Goal: Transaction & Acquisition: Purchase product/service

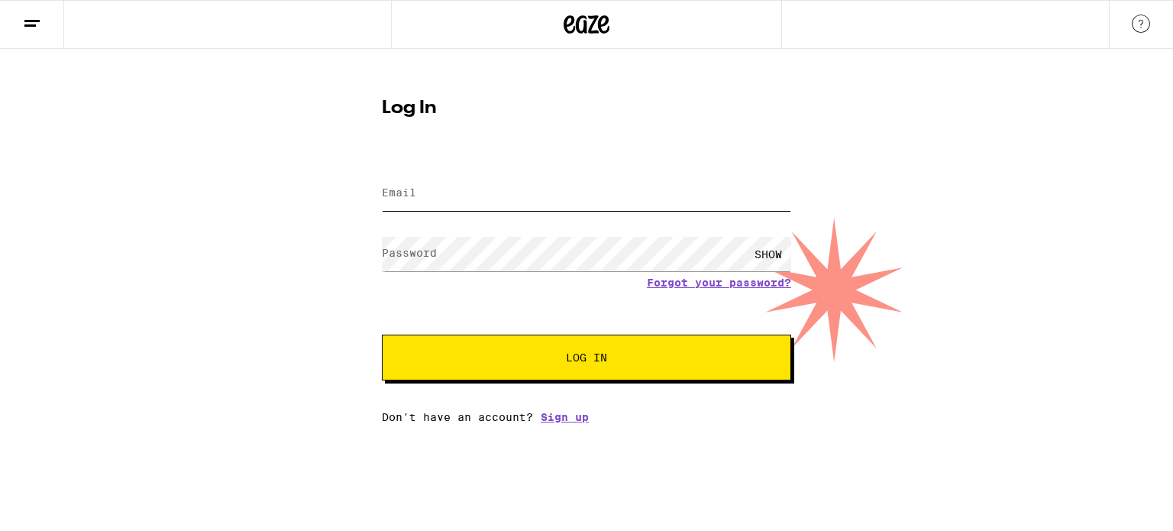
type input "[PERSON_NAME][EMAIL_ADDRESS][PERSON_NAME][DOMAIN_NAME]"
click at [531, 359] on span "Log In" at bounding box center [587, 357] width 286 height 11
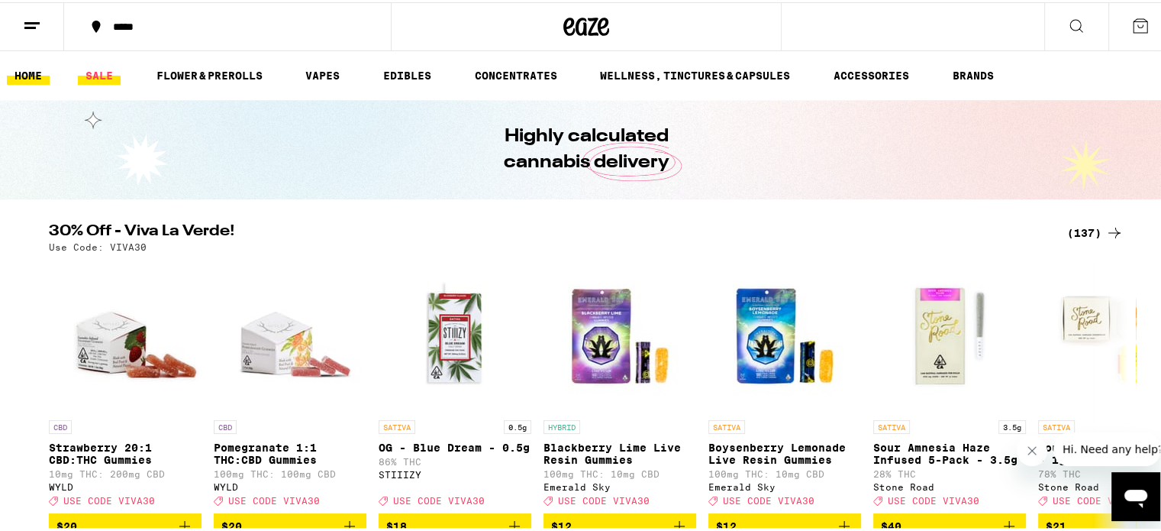
click at [102, 73] on link "SALE" at bounding box center [99, 73] width 43 height 18
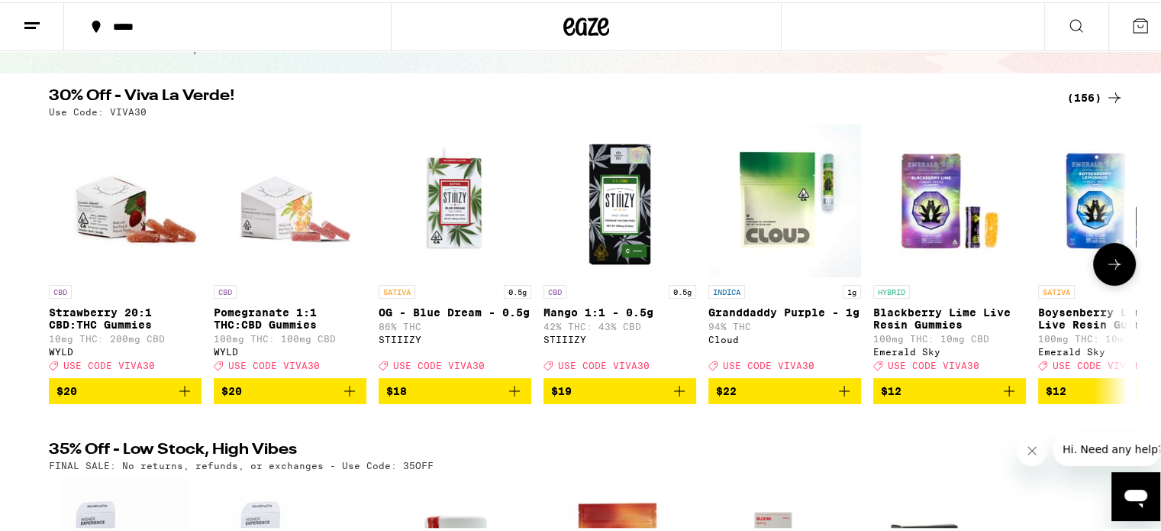
scroll to position [153, 0]
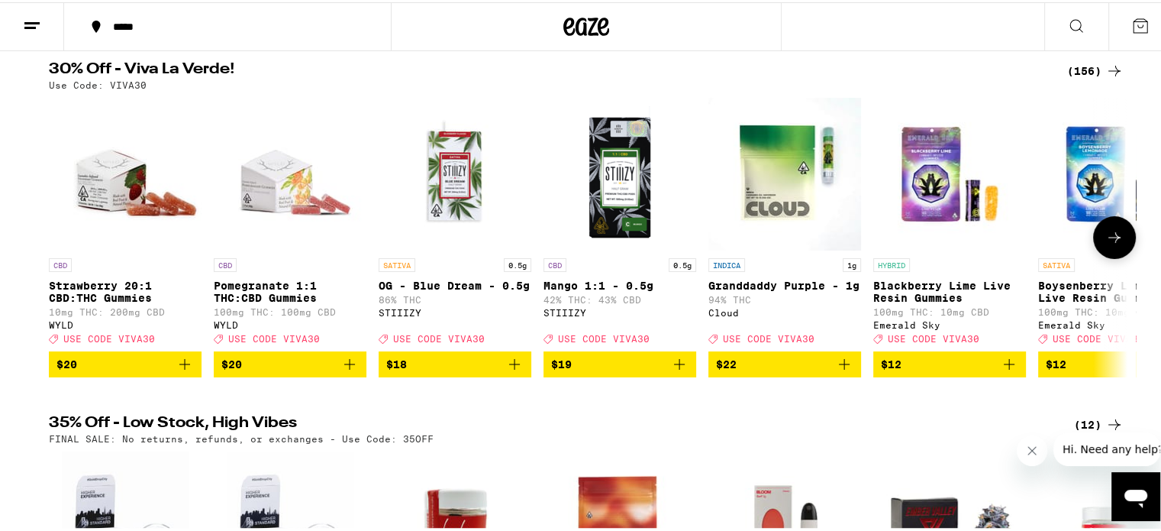
click at [838, 371] on icon "Add to bag" at bounding box center [844, 362] width 18 height 18
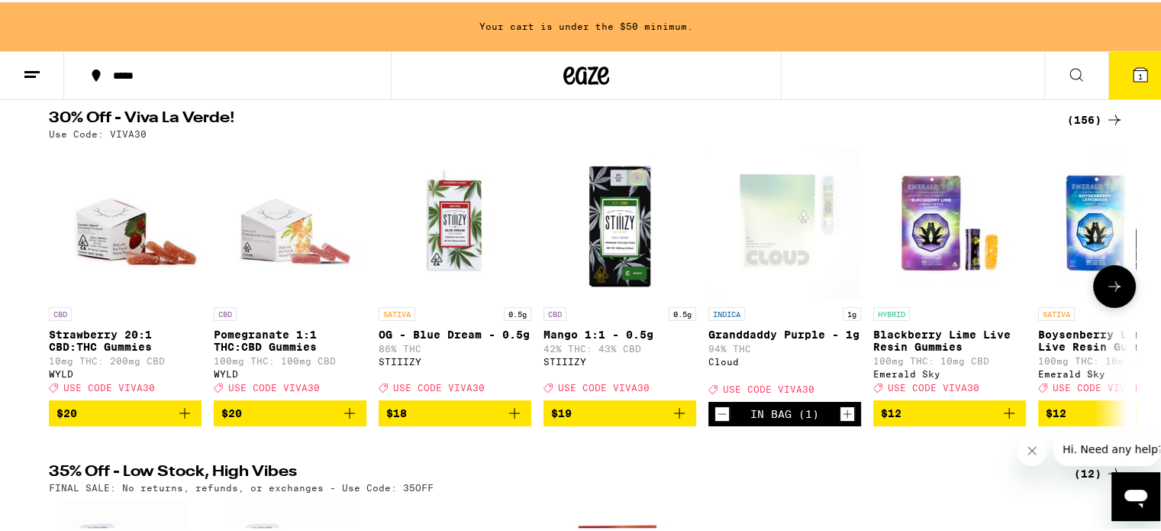
scroll to position [202, 0]
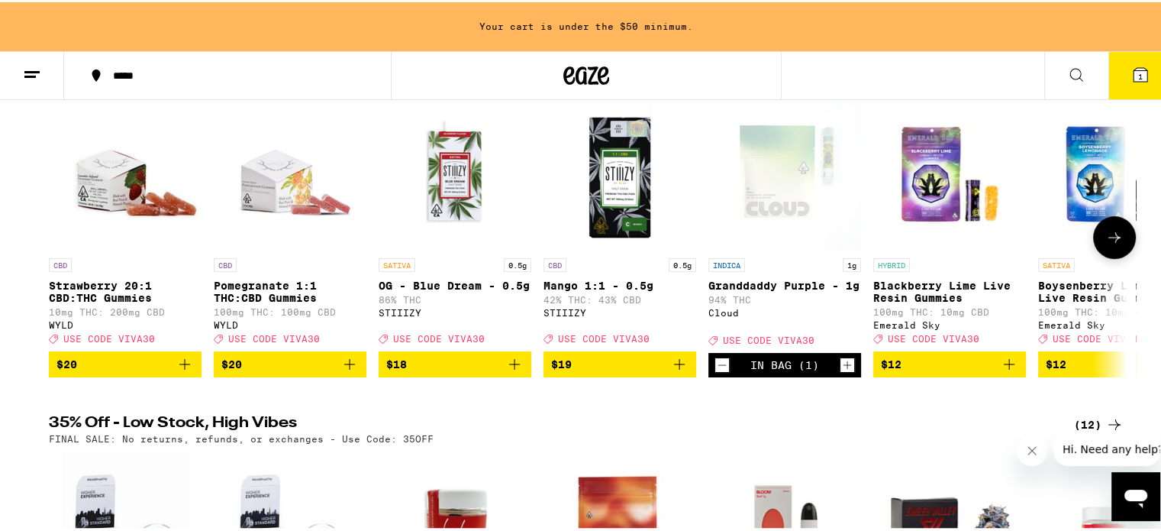
click at [841, 372] on icon "Increment" at bounding box center [848, 362] width 14 height 18
click at [1116, 244] on icon at bounding box center [1114, 235] width 18 height 18
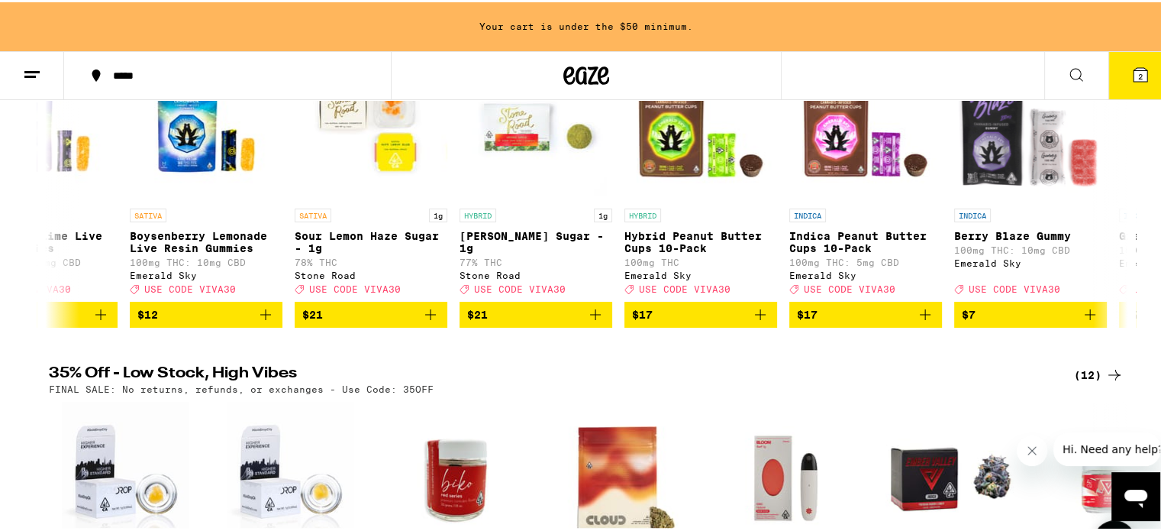
scroll to position [248, 0]
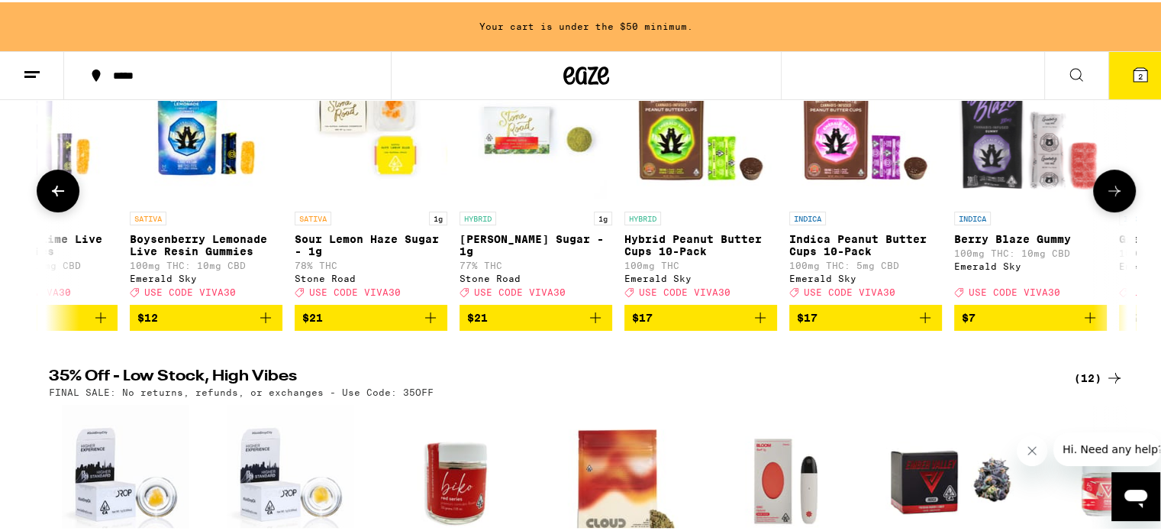
click at [1112, 189] on icon at bounding box center [1114, 188] width 18 height 18
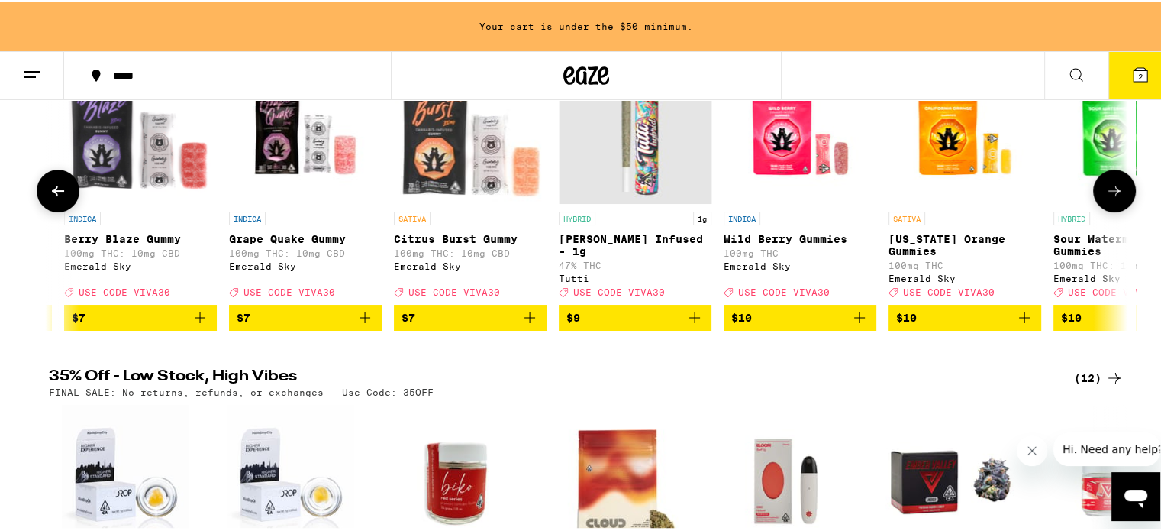
scroll to position [0, 1817]
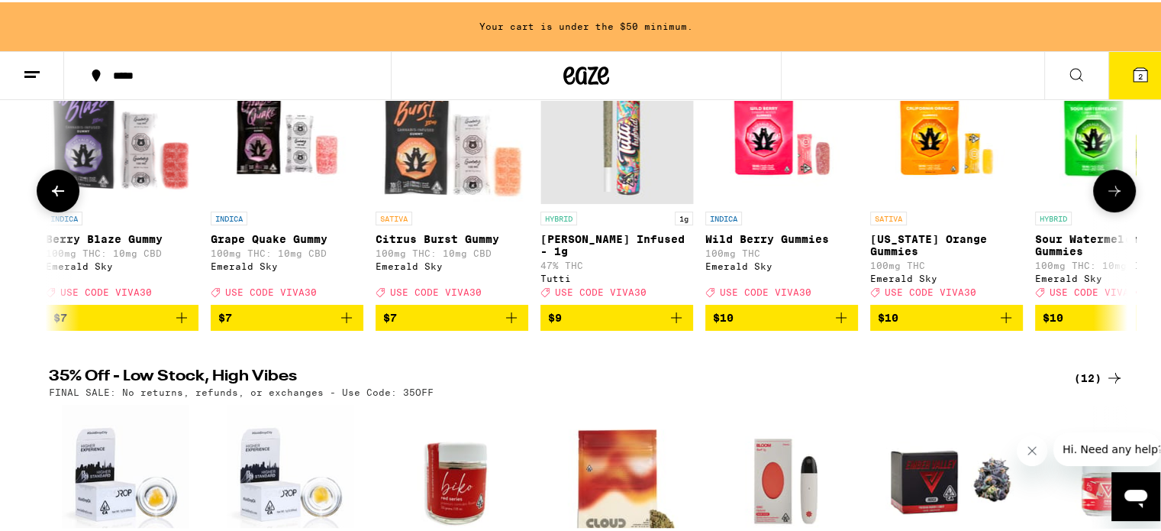
click at [1112, 189] on icon at bounding box center [1114, 188] width 18 height 18
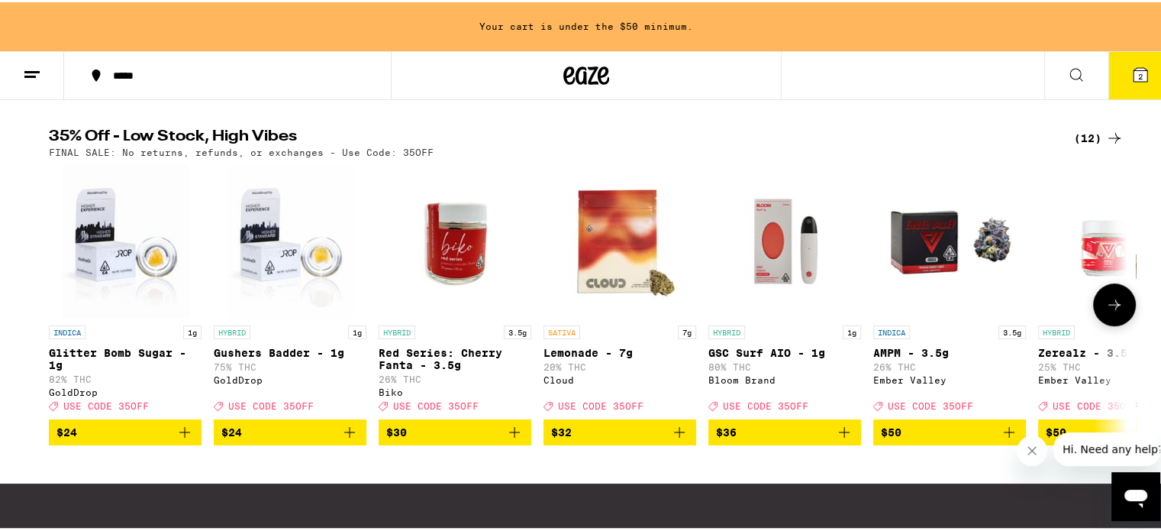
scroll to position [630, 0]
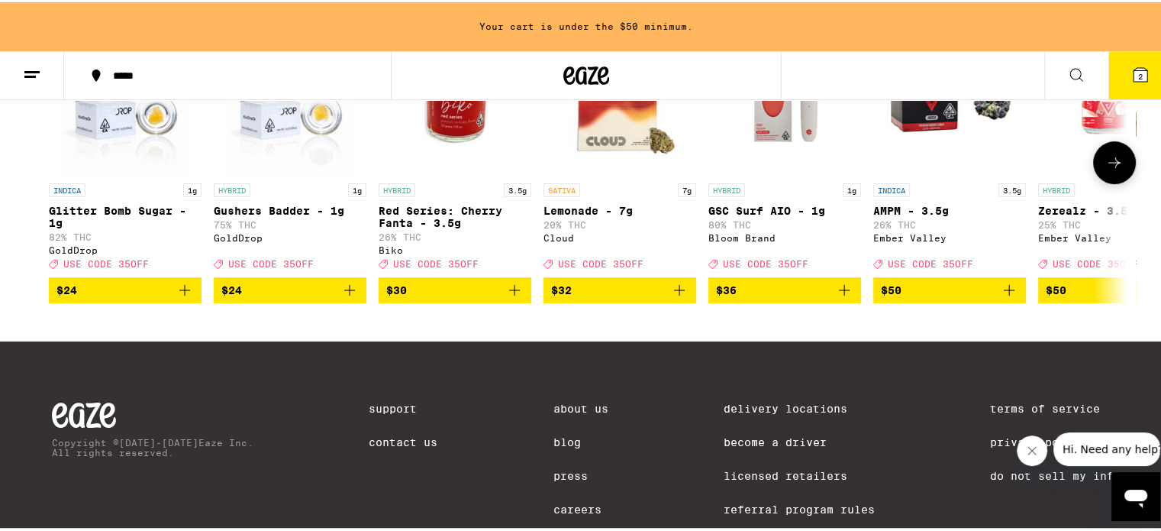
click at [1124, 182] on button at bounding box center [1114, 160] width 43 height 43
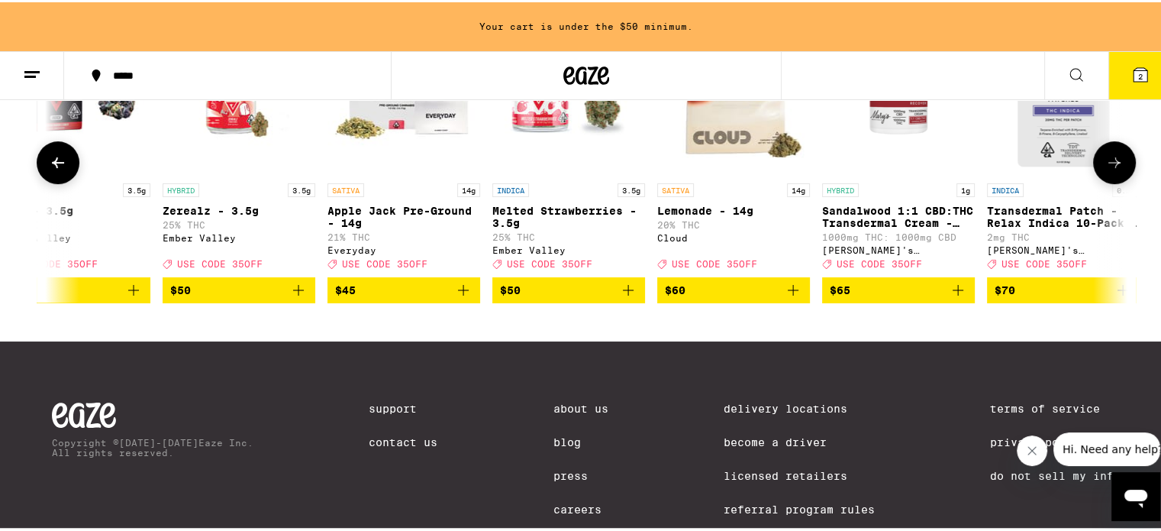
scroll to position [0, 904]
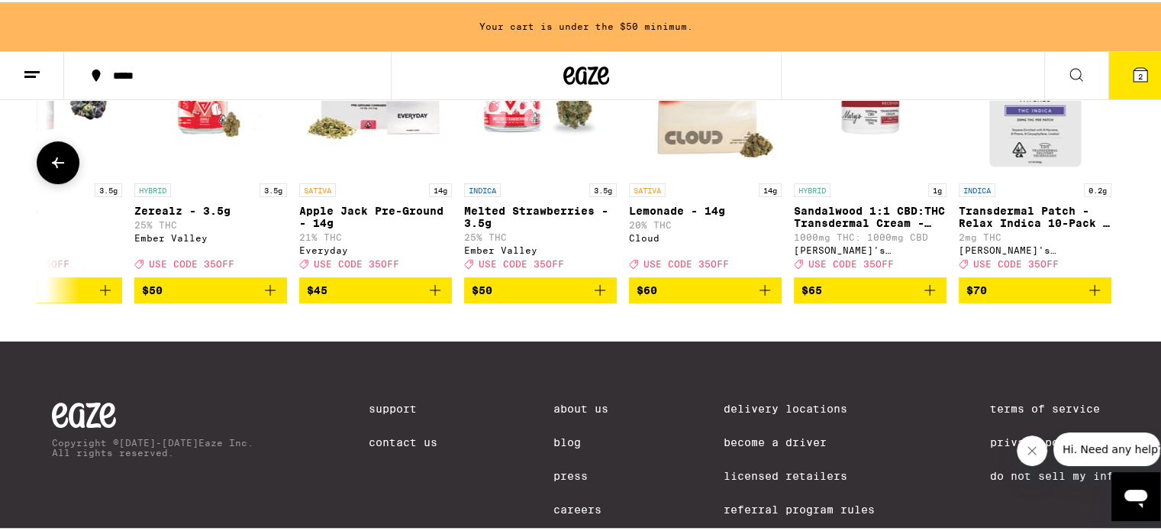
click at [1124, 182] on div at bounding box center [1114, 160] width 43 height 43
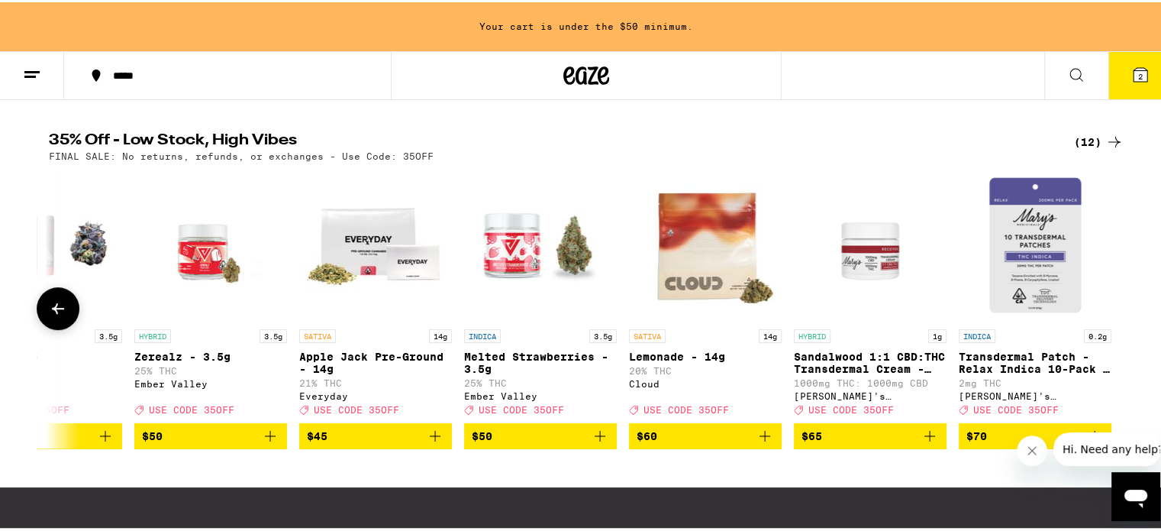
scroll to position [477, 0]
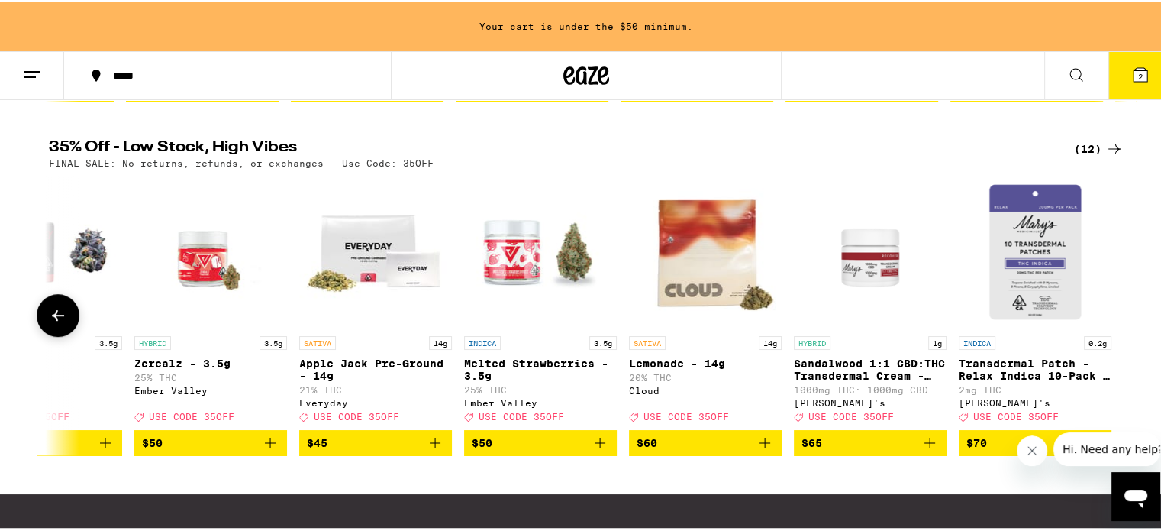
click at [63, 334] on button at bounding box center [58, 313] width 43 height 43
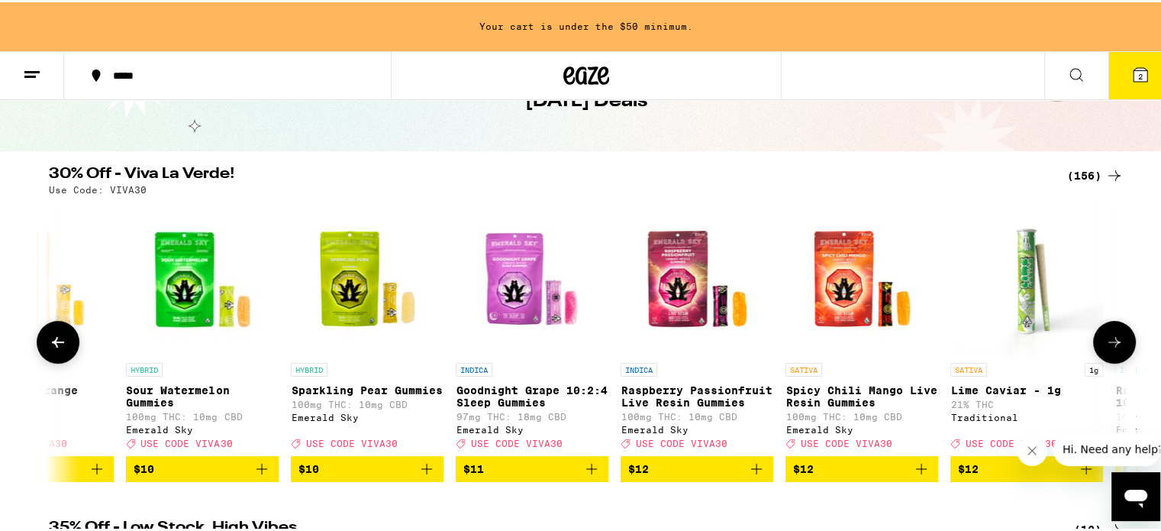
scroll to position [95, 0]
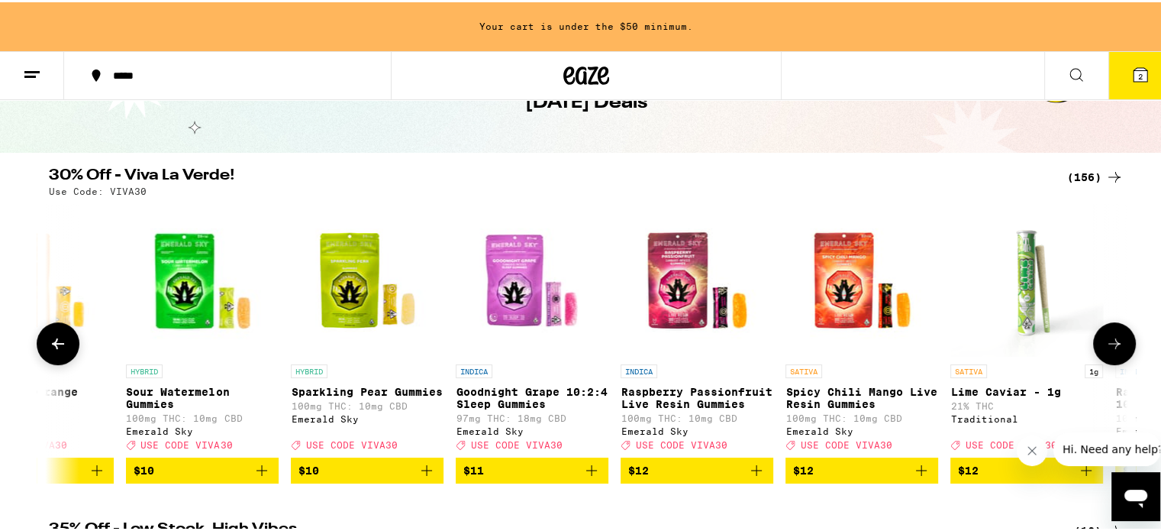
click at [1105, 347] on icon at bounding box center [1114, 341] width 18 height 18
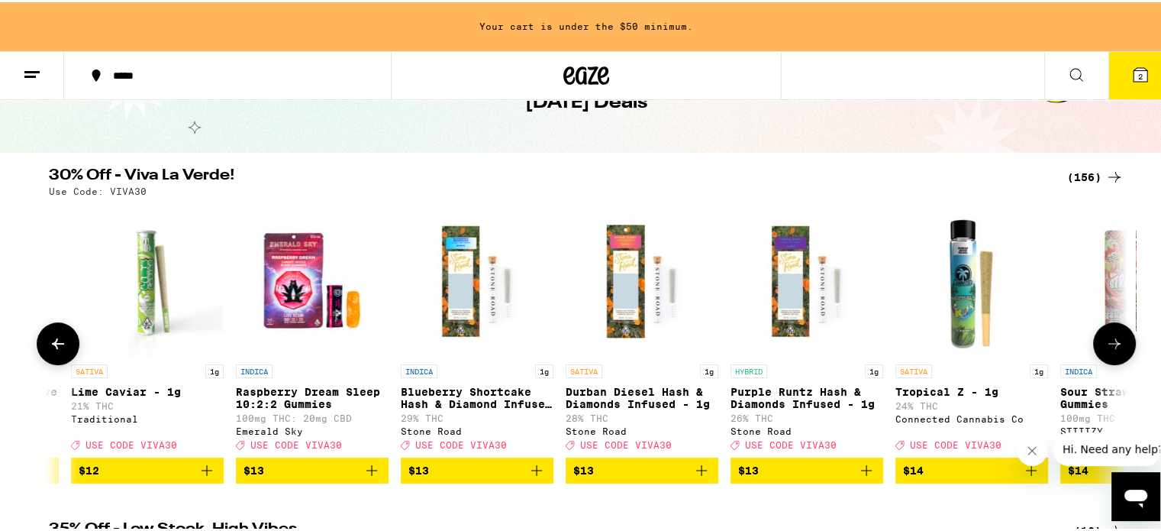
scroll to position [0, 3635]
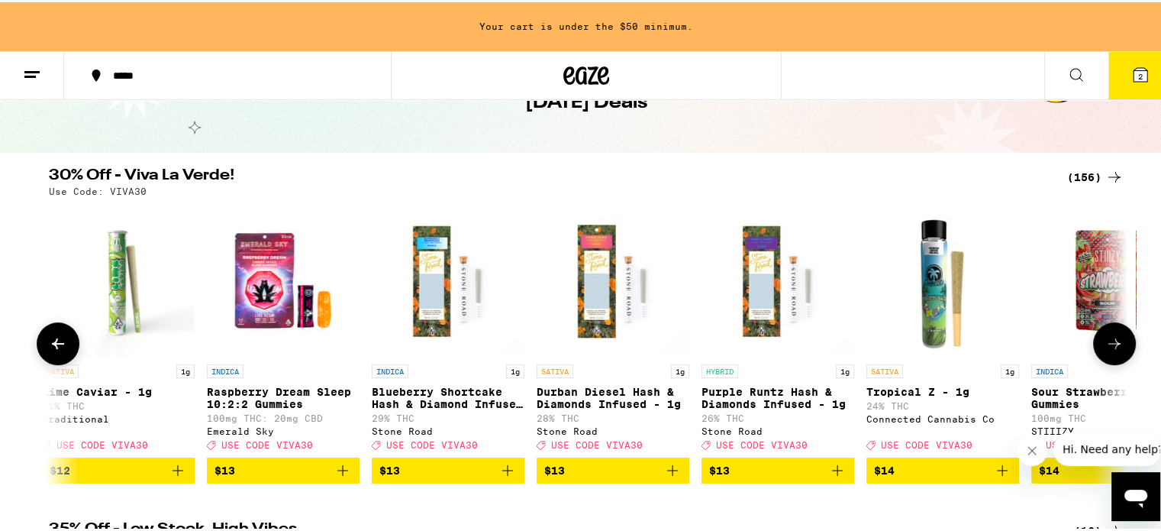
click at [1105, 347] on icon at bounding box center [1114, 341] width 18 height 18
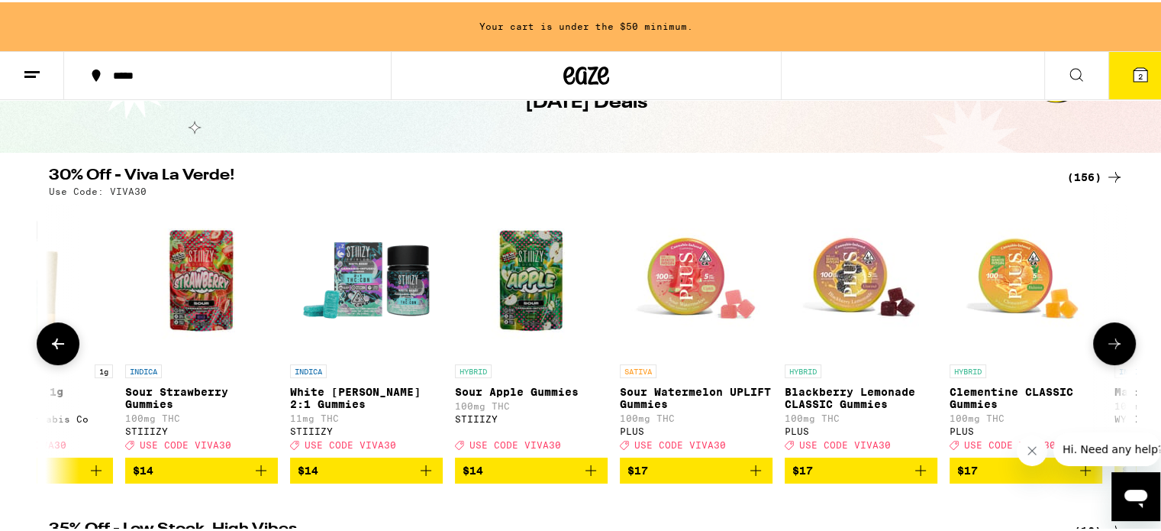
scroll to position [0, 4544]
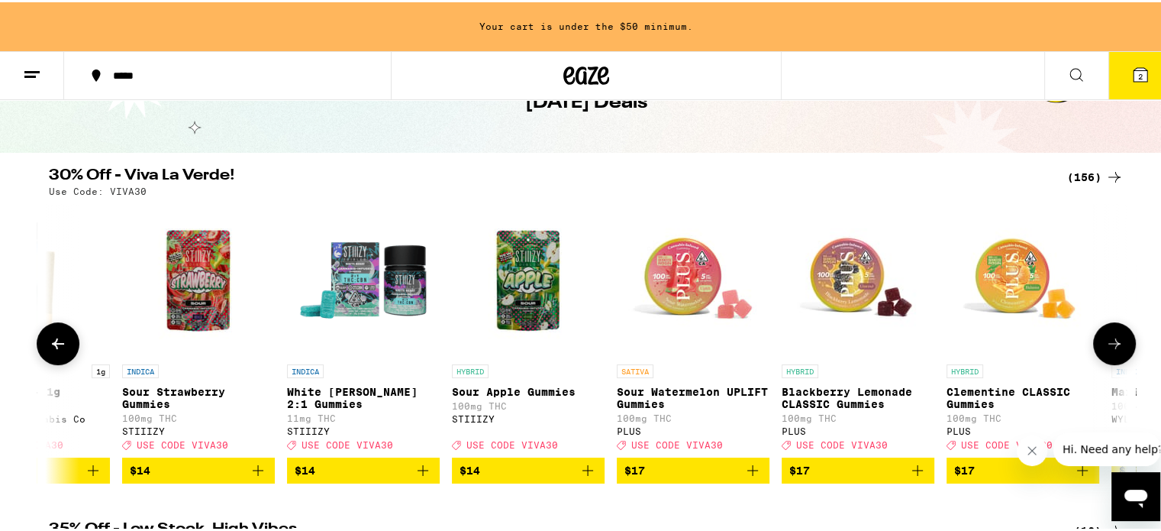
click at [1105, 347] on icon at bounding box center [1114, 341] width 18 height 18
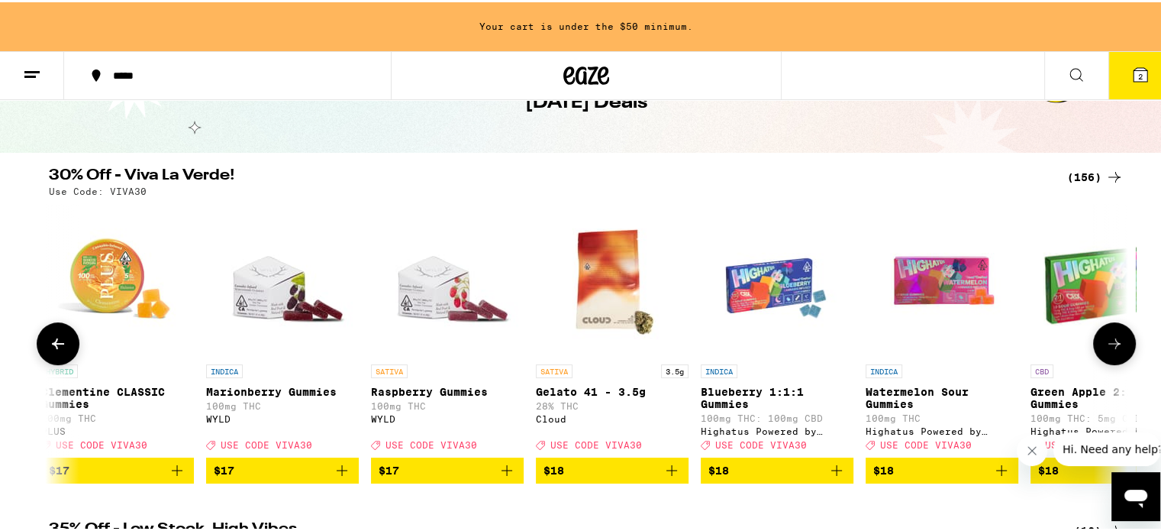
scroll to position [0, 5453]
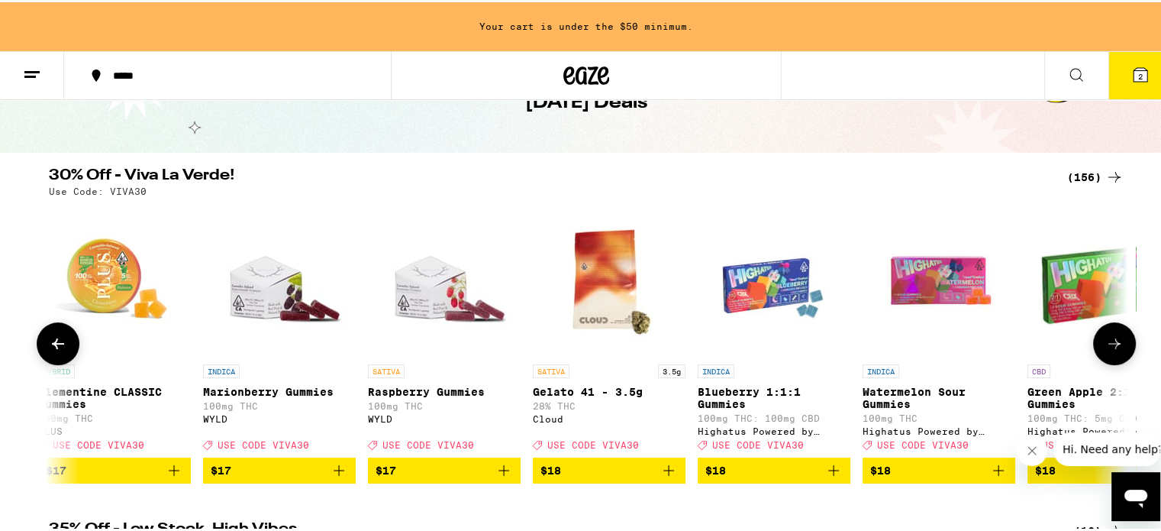
click at [60, 342] on icon at bounding box center [58, 341] width 18 height 18
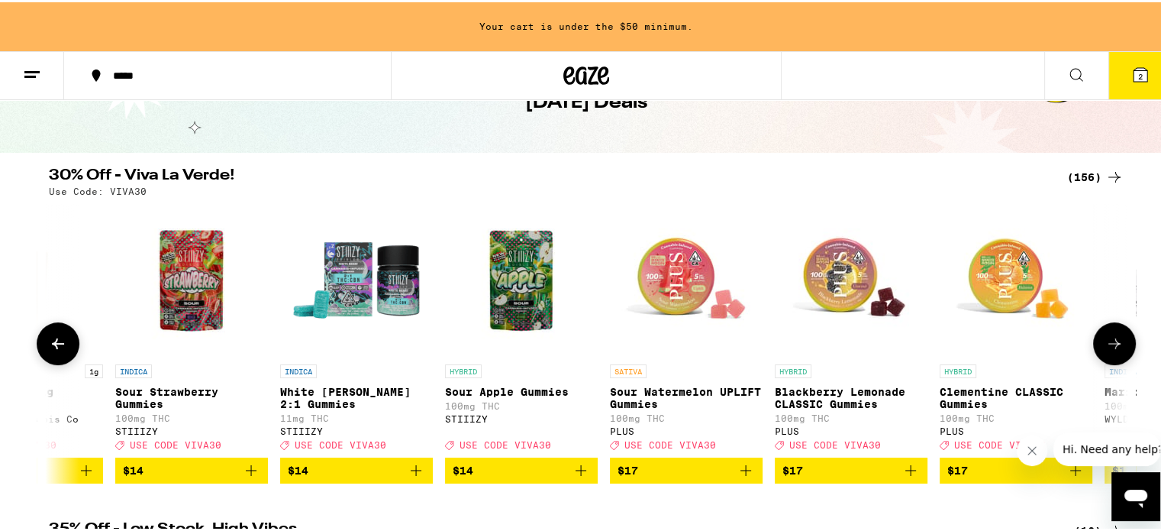
scroll to position [0, 4544]
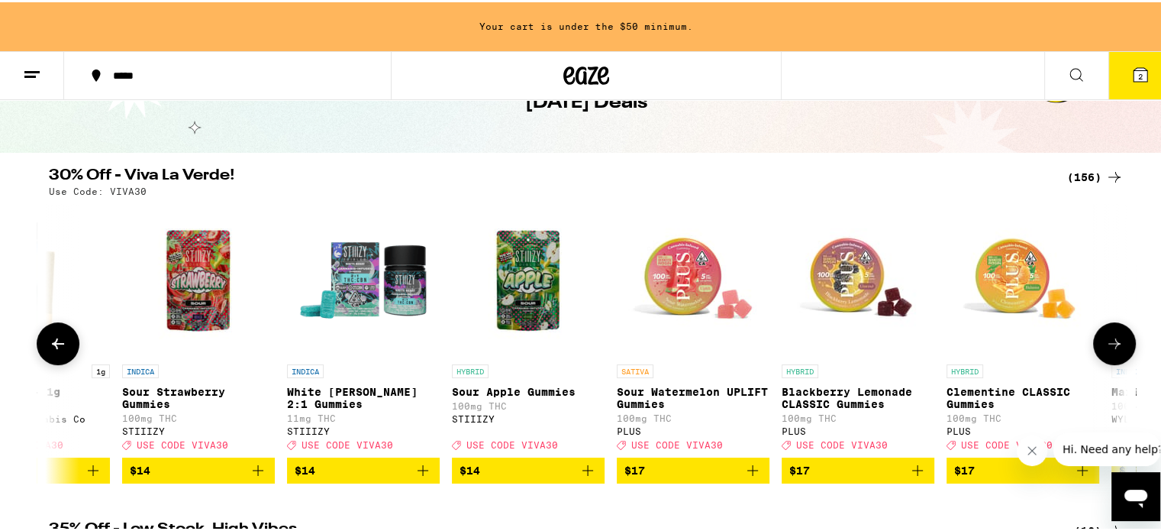
click at [1105, 350] on icon at bounding box center [1114, 341] width 18 height 18
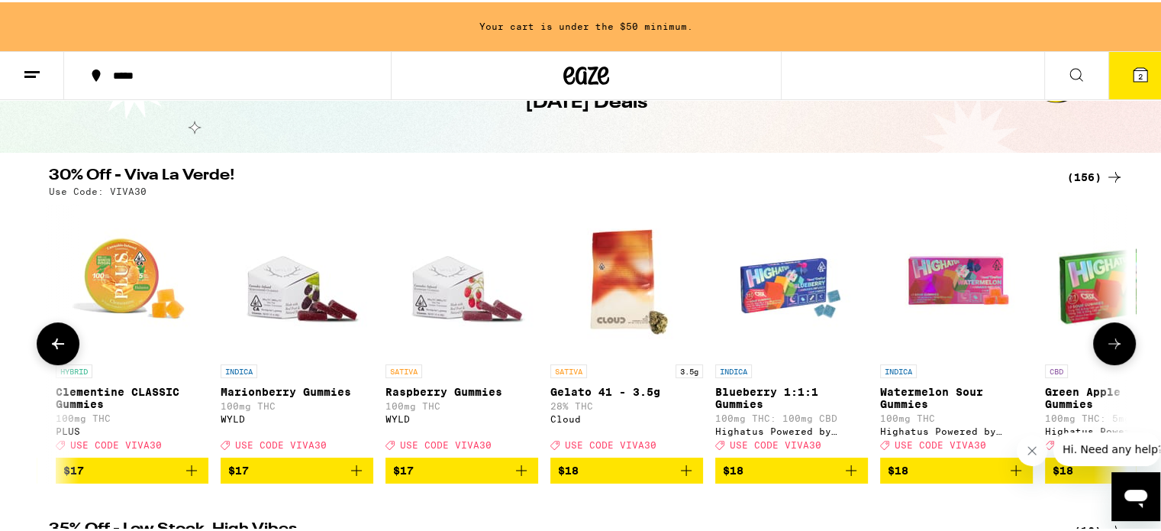
scroll to position [0, 5453]
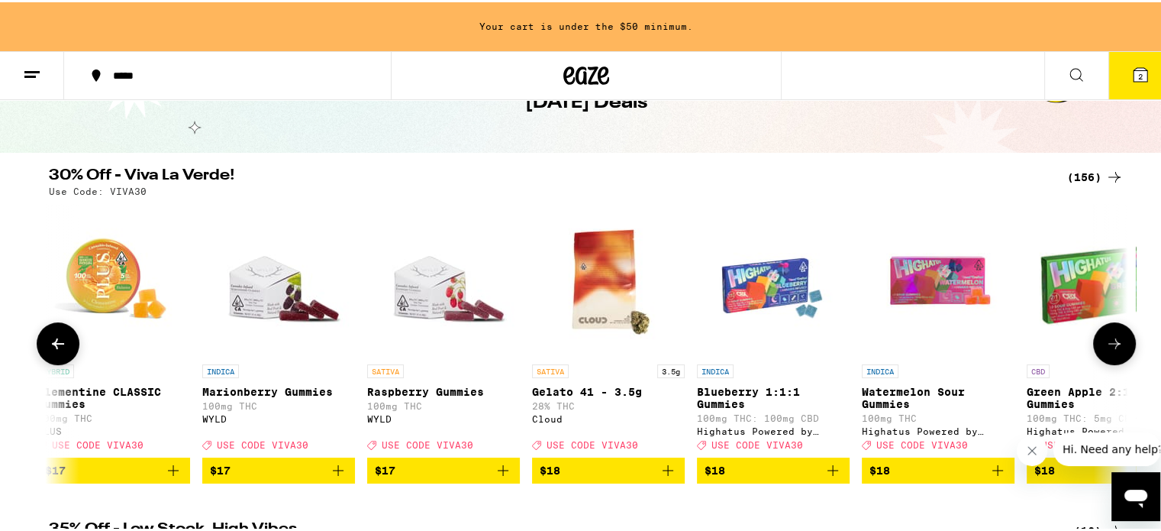
click at [1105, 350] on icon at bounding box center [1114, 341] width 18 height 18
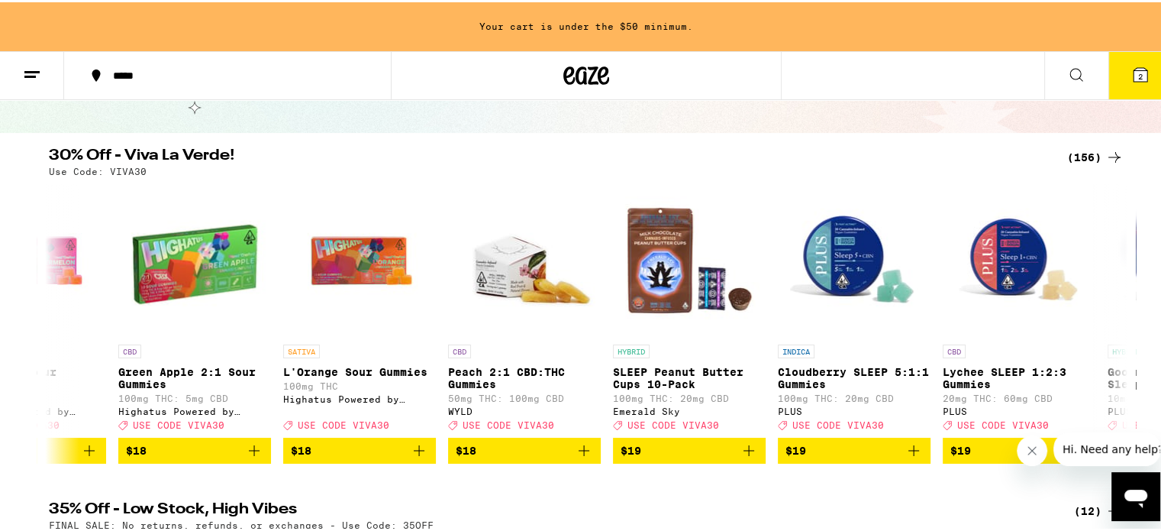
scroll to position [95, 0]
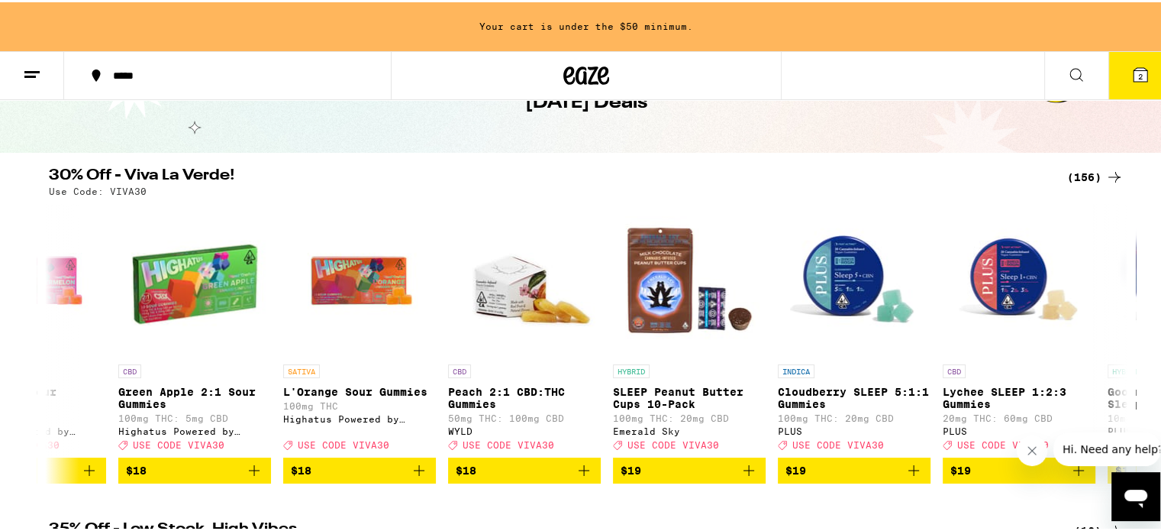
click at [34, 64] on icon at bounding box center [32, 72] width 18 height 18
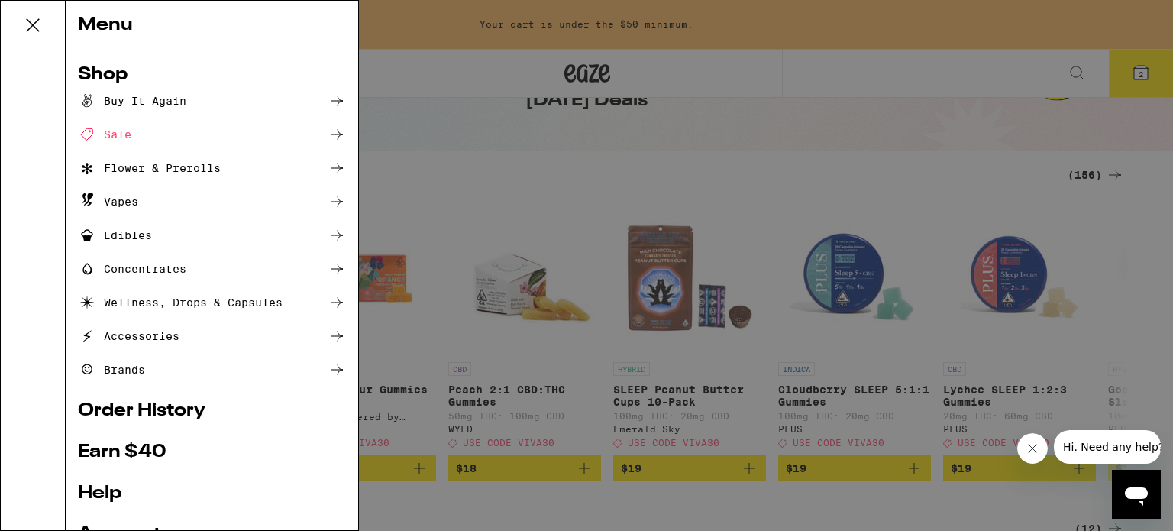
click at [328, 134] on icon at bounding box center [337, 134] width 18 height 18
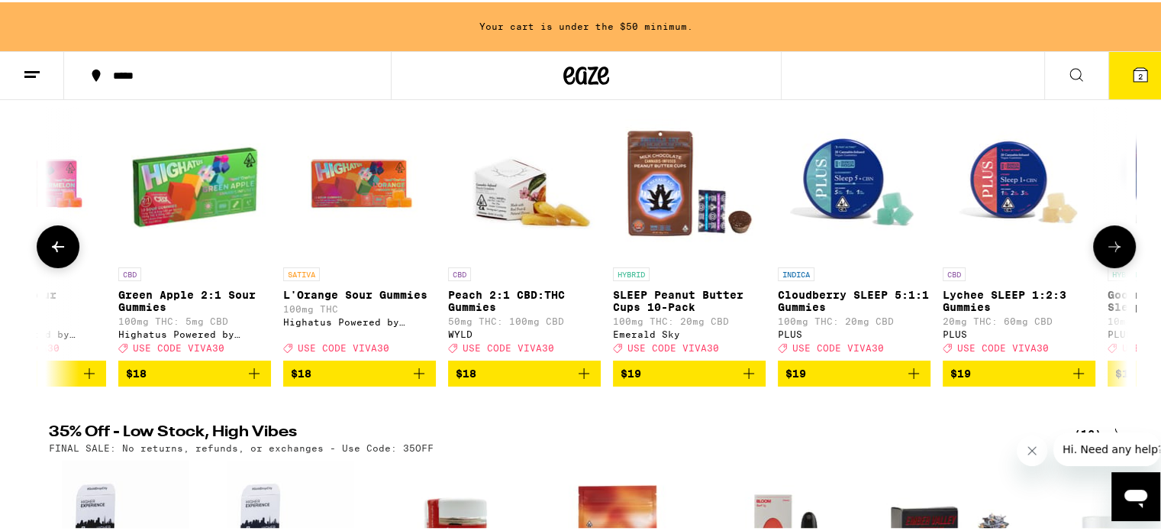
scroll to position [229, 0]
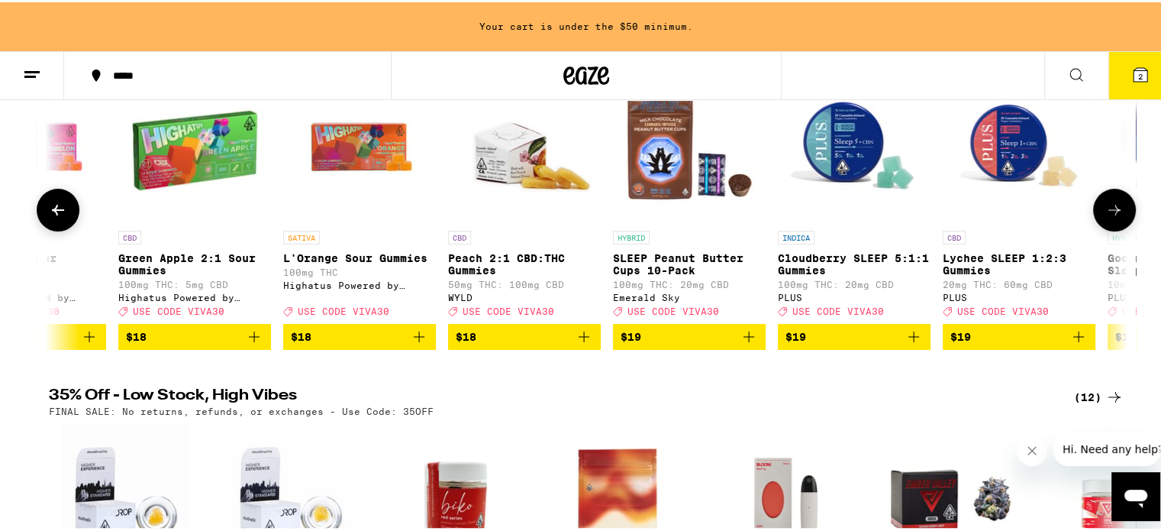
click at [1105, 225] on button at bounding box center [1114, 207] width 43 height 43
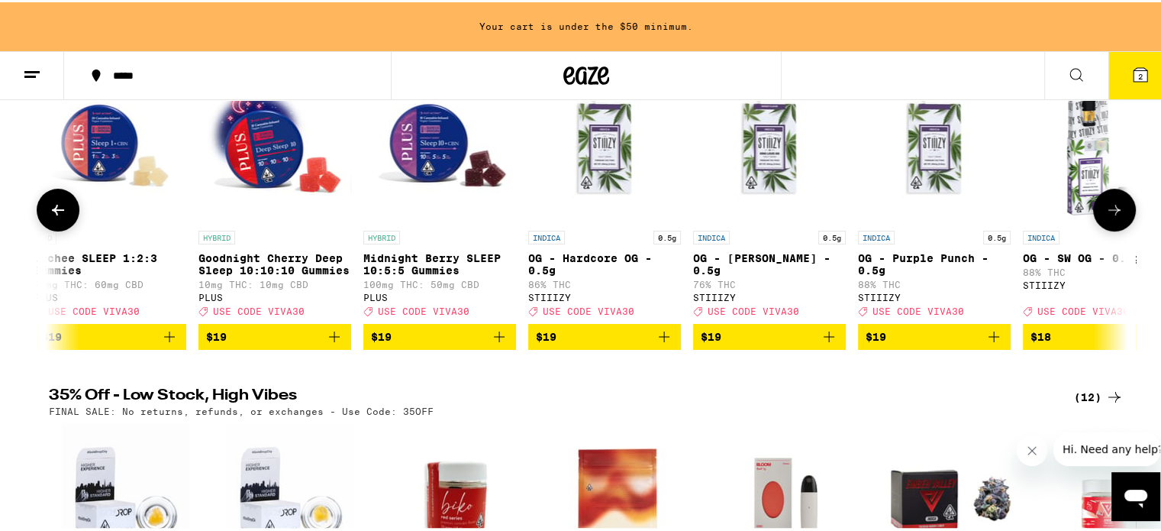
click at [1109, 226] on button at bounding box center [1114, 207] width 43 height 43
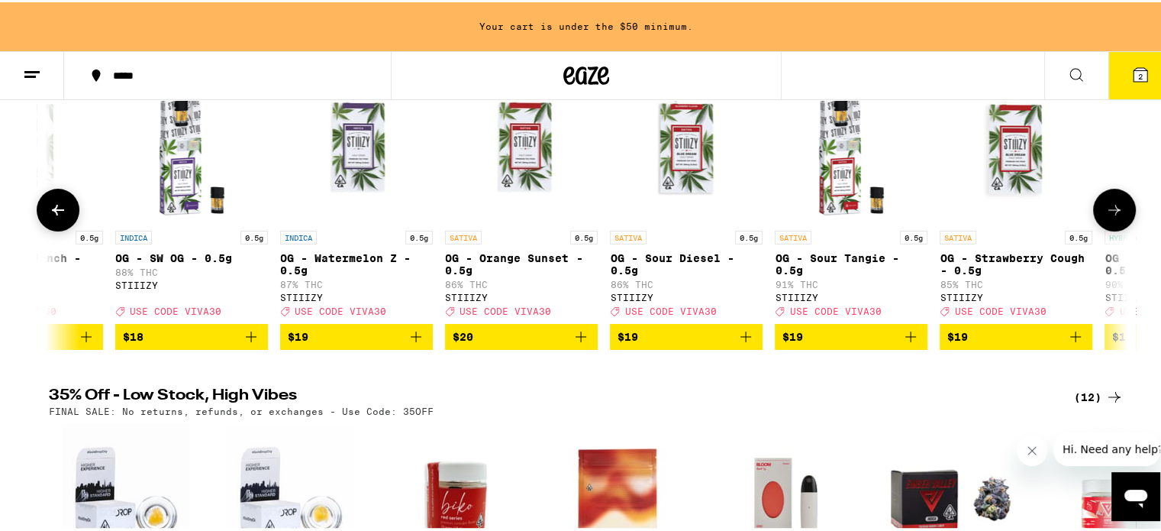
scroll to position [0, 8180]
click at [1118, 226] on button at bounding box center [1114, 207] width 43 height 43
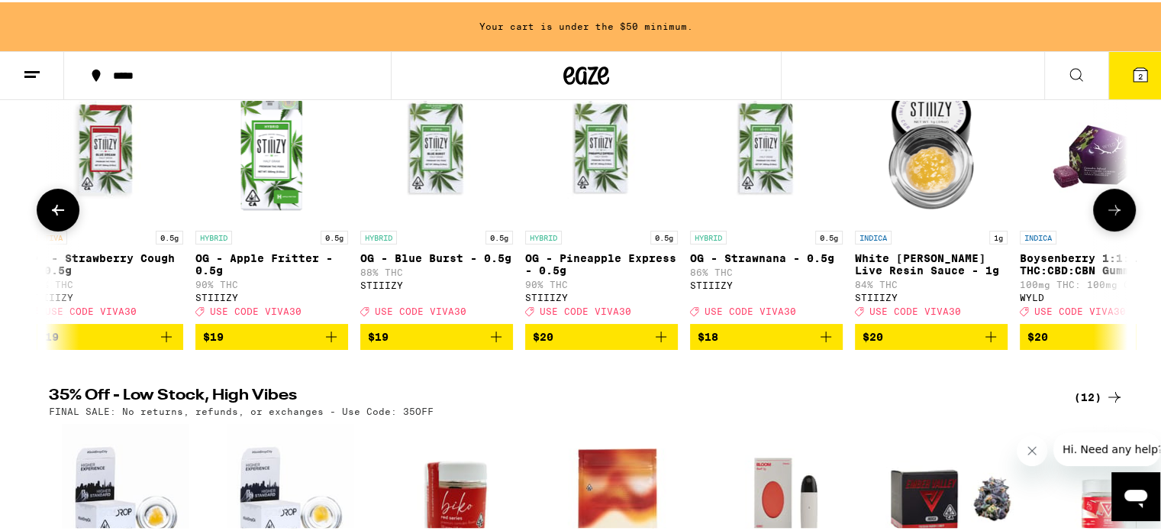
click at [1118, 226] on button at bounding box center [1114, 207] width 43 height 43
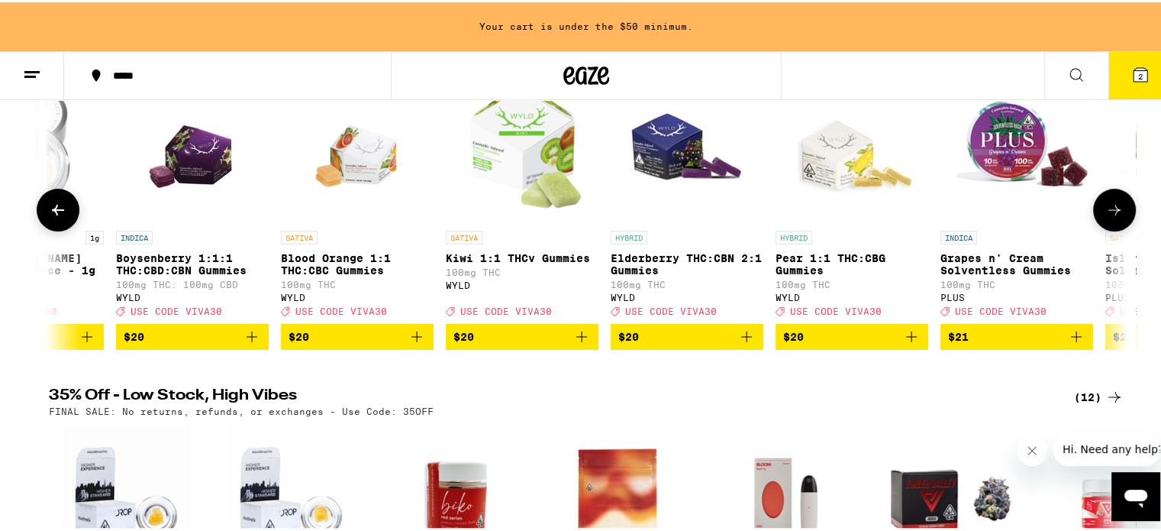
scroll to position [0, 9997]
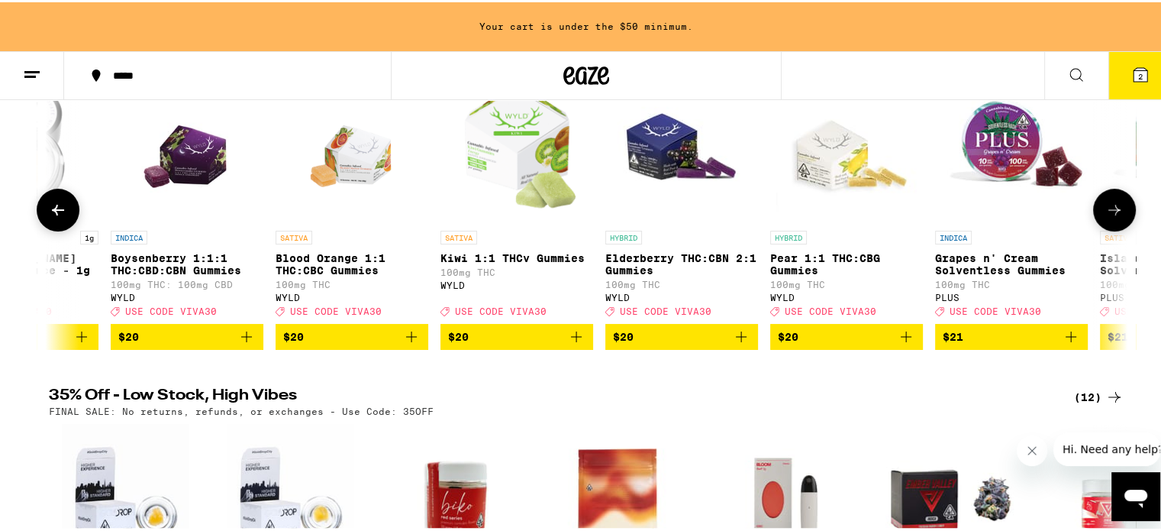
click at [71, 226] on div at bounding box center [58, 207] width 43 height 43
click at [67, 223] on button at bounding box center [58, 207] width 43 height 43
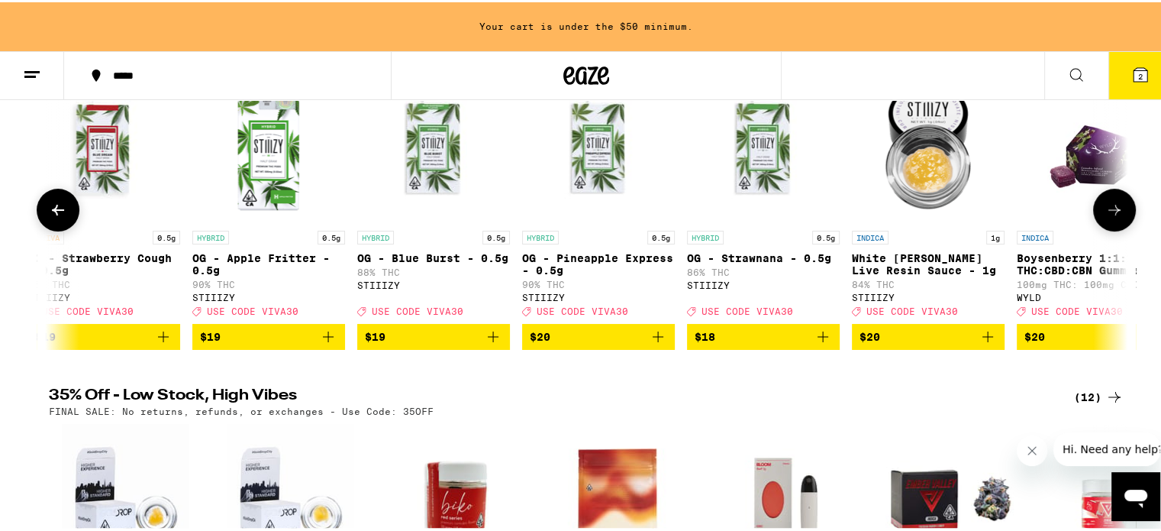
scroll to position [0, 9089]
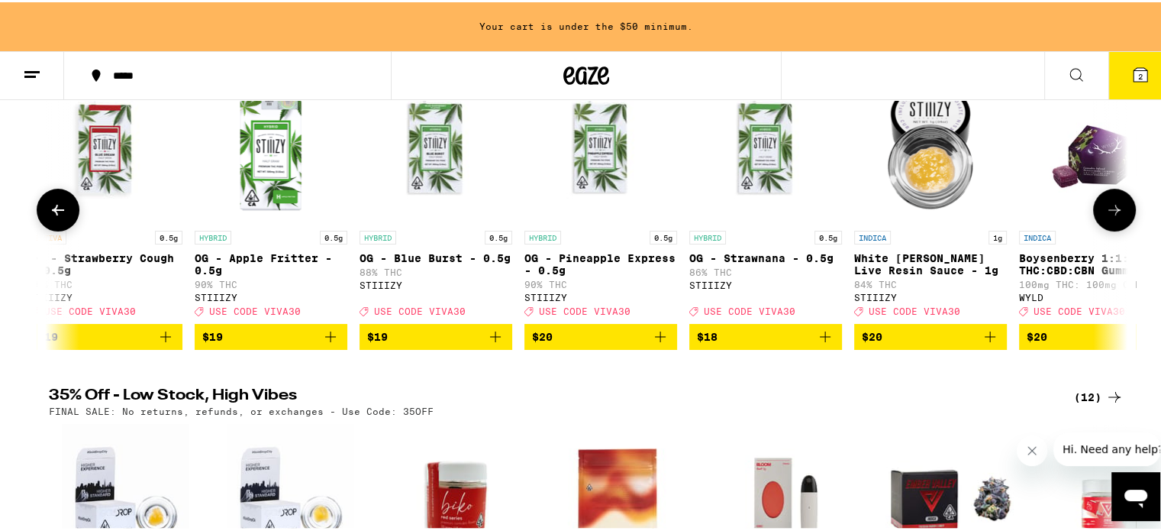
click at [1109, 217] on icon at bounding box center [1114, 207] width 18 height 18
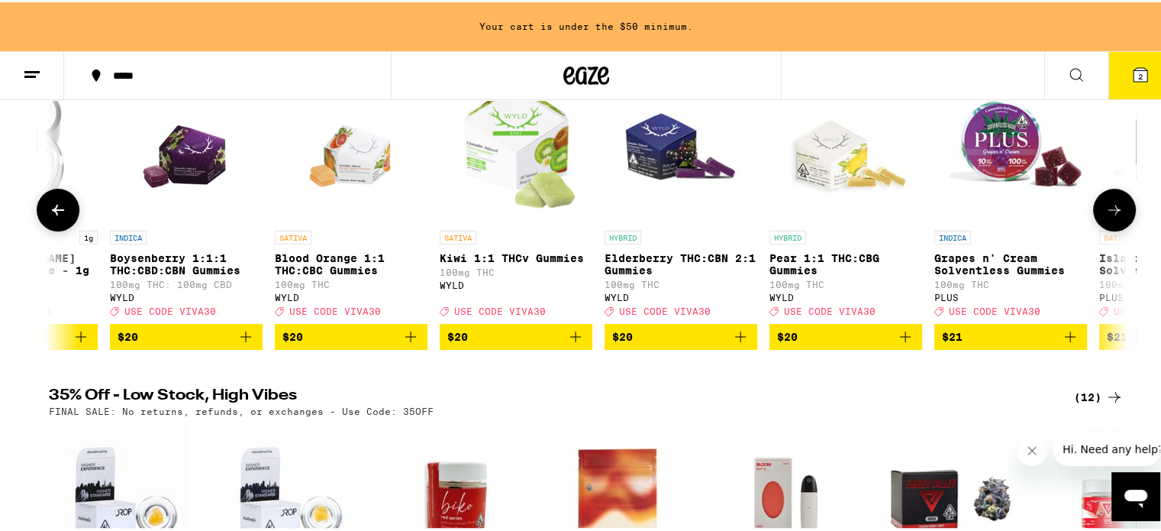
click at [1109, 217] on icon at bounding box center [1114, 207] width 18 height 18
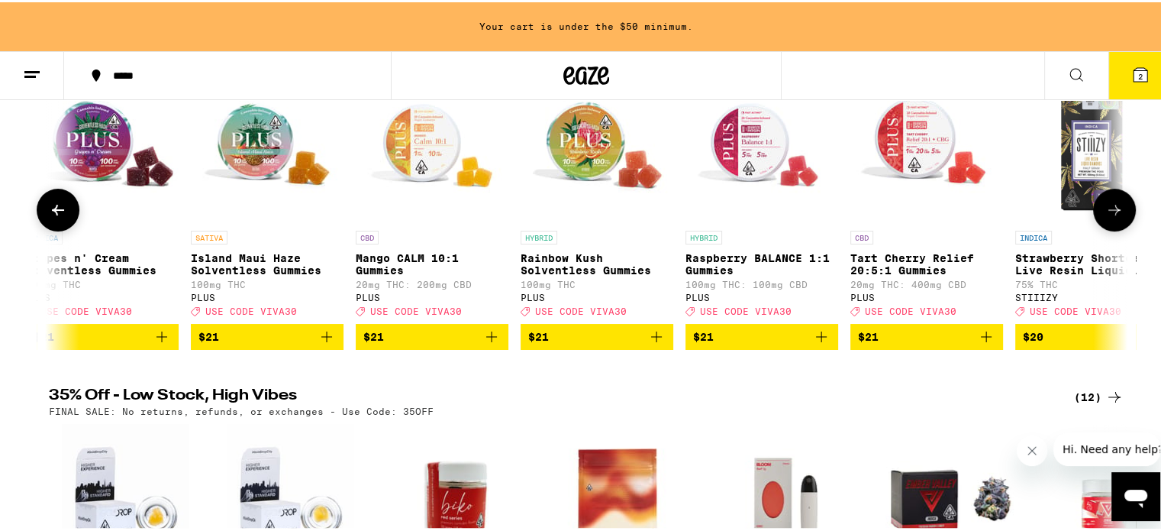
click at [1109, 217] on icon at bounding box center [1114, 207] width 18 height 18
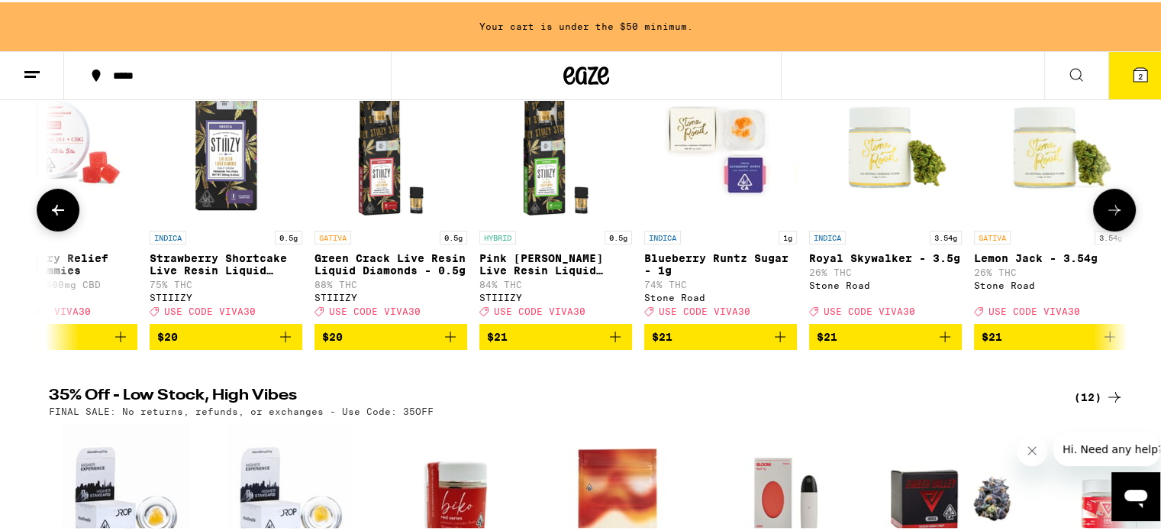
scroll to position [0, 11815]
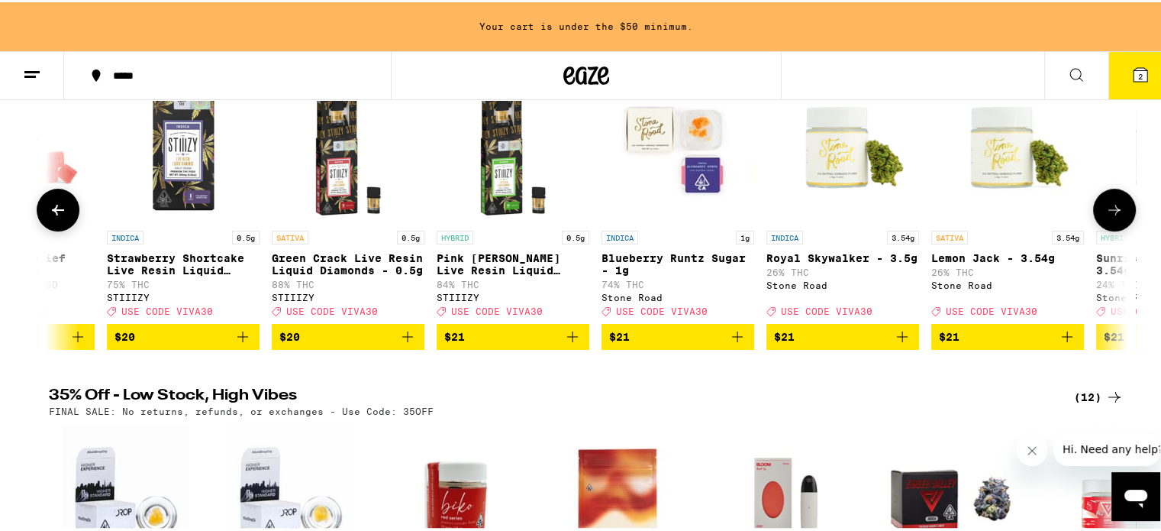
click at [1109, 217] on icon at bounding box center [1114, 207] width 18 height 18
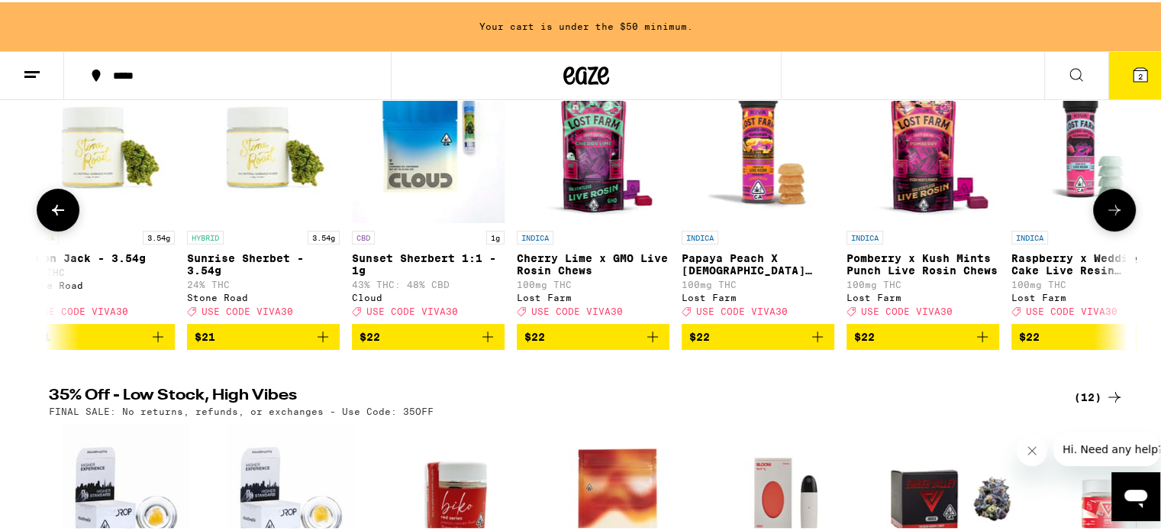
click at [1109, 217] on icon at bounding box center [1114, 207] width 18 height 18
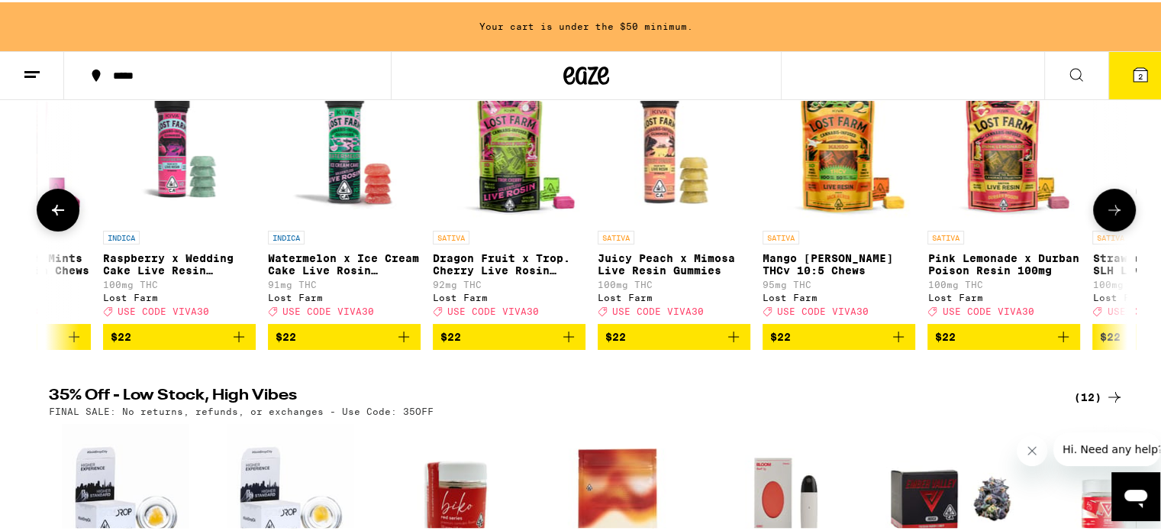
click at [1109, 217] on icon at bounding box center [1114, 207] width 18 height 18
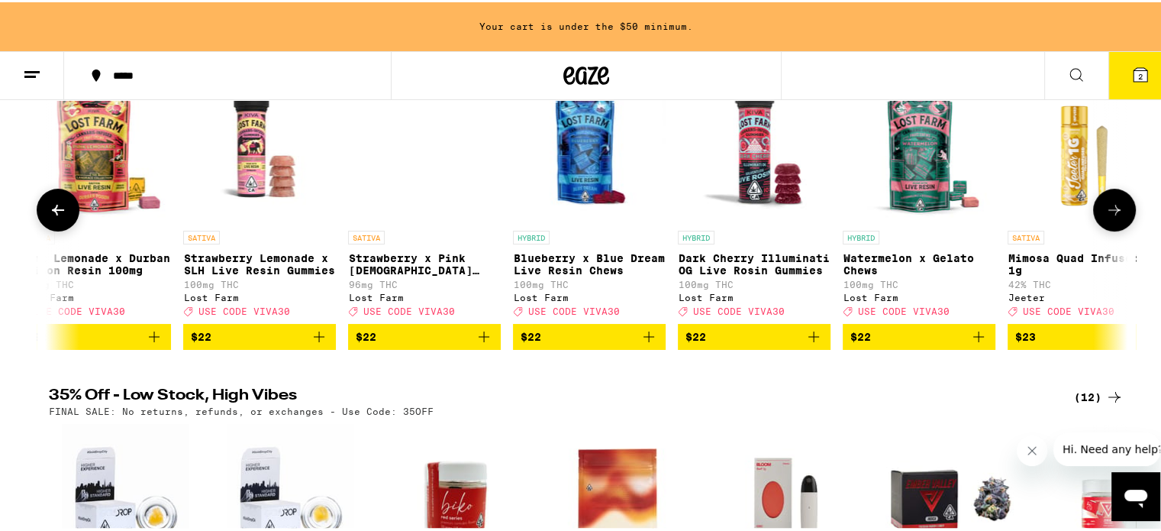
click at [1109, 217] on icon at bounding box center [1114, 207] width 18 height 18
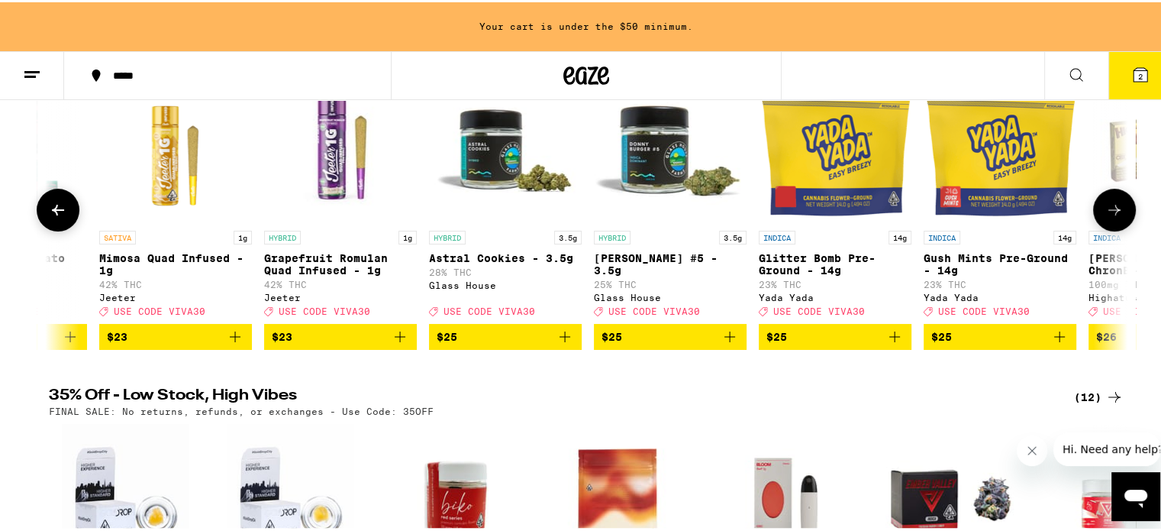
click at [1109, 217] on icon at bounding box center [1114, 207] width 18 height 18
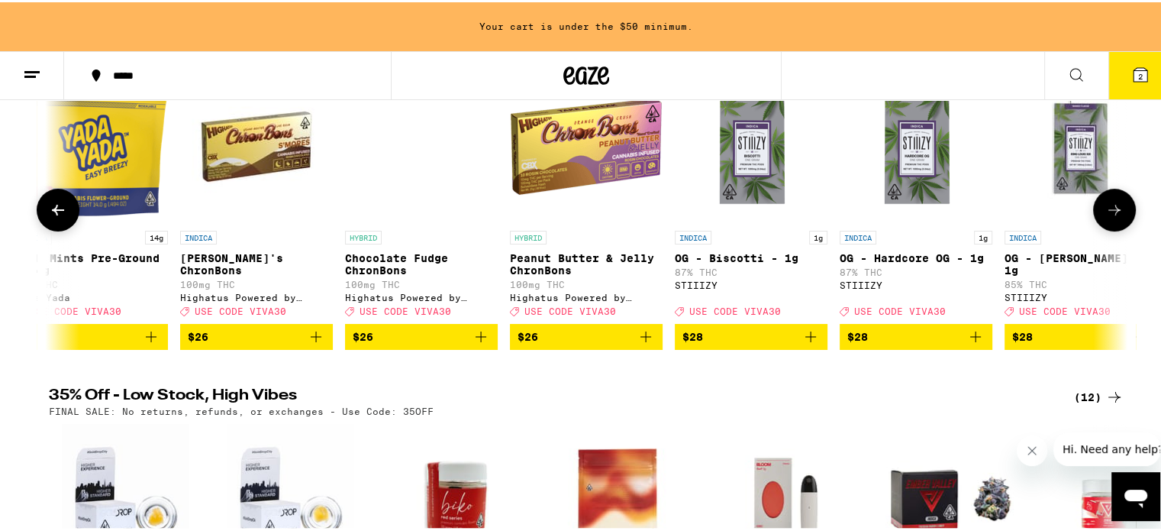
click at [1109, 217] on icon at bounding box center [1114, 207] width 18 height 18
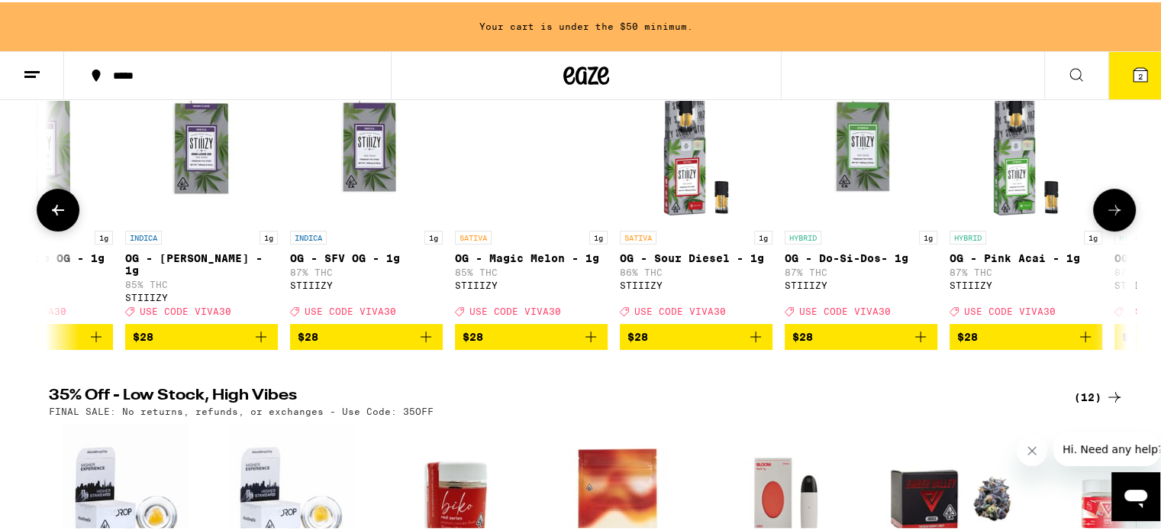
scroll to position [0, 17269]
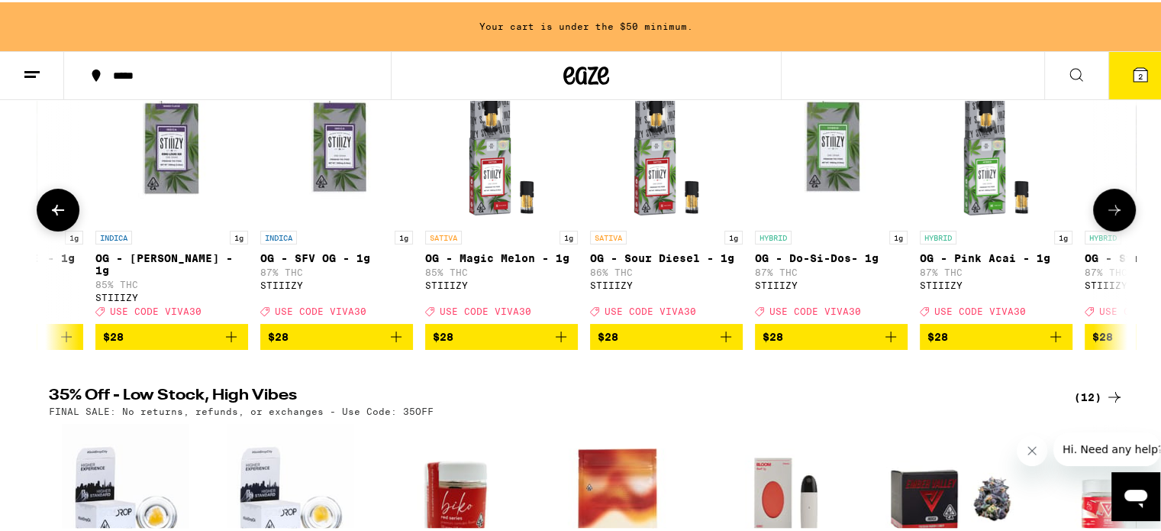
click at [56, 213] on icon at bounding box center [58, 207] width 18 height 18
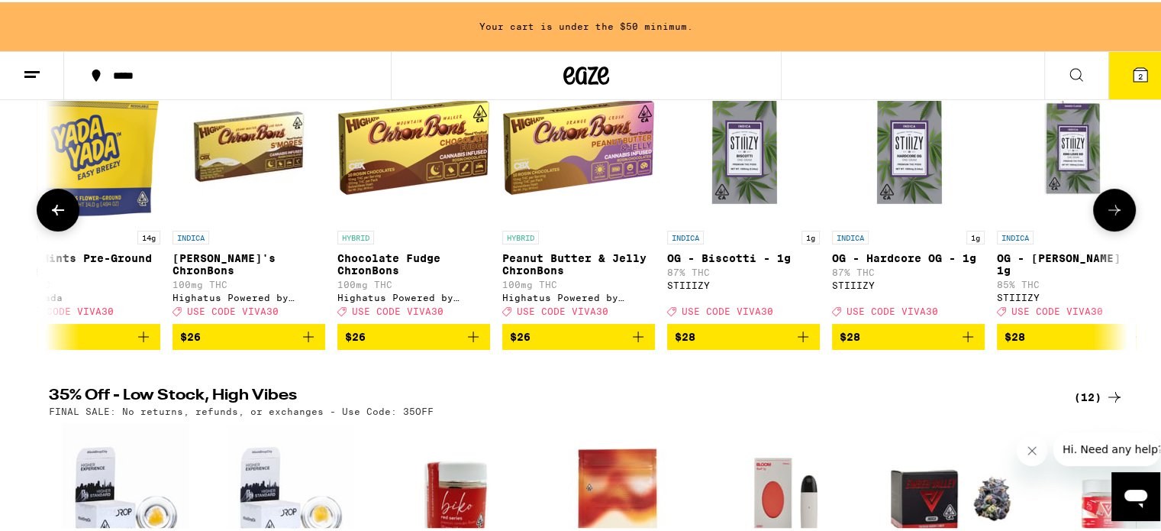
scroll to position [0, 16360]
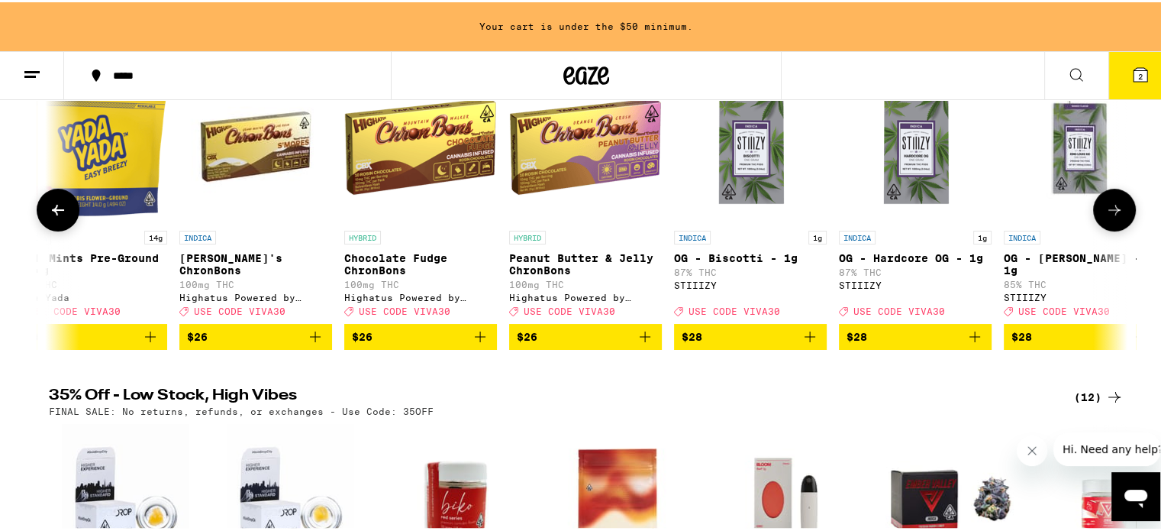
click at [1119, 218] on button at bounding box center [1114, 207] width 43 height 43
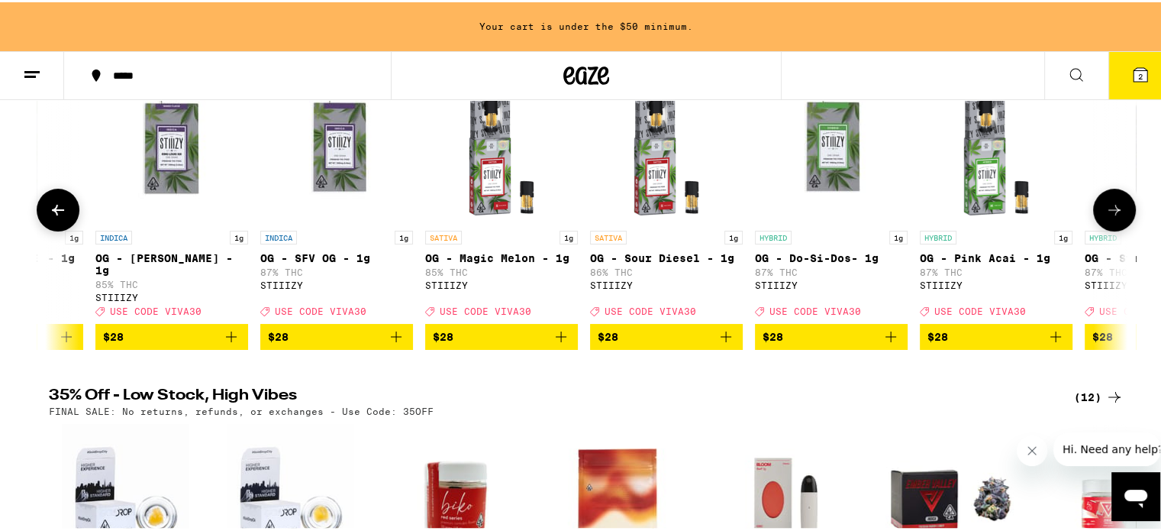
scroll to position [0, 17269]
click at [1052, 340] on icon "Add to bag" at bounding box center [1055, 334] width 11 height 11
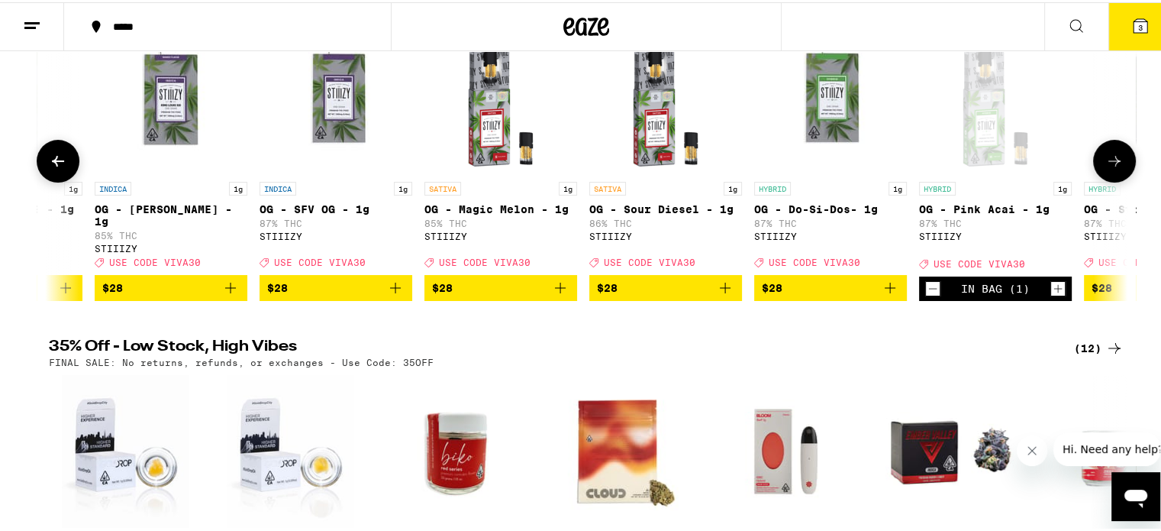
scroll to position [180, 0]
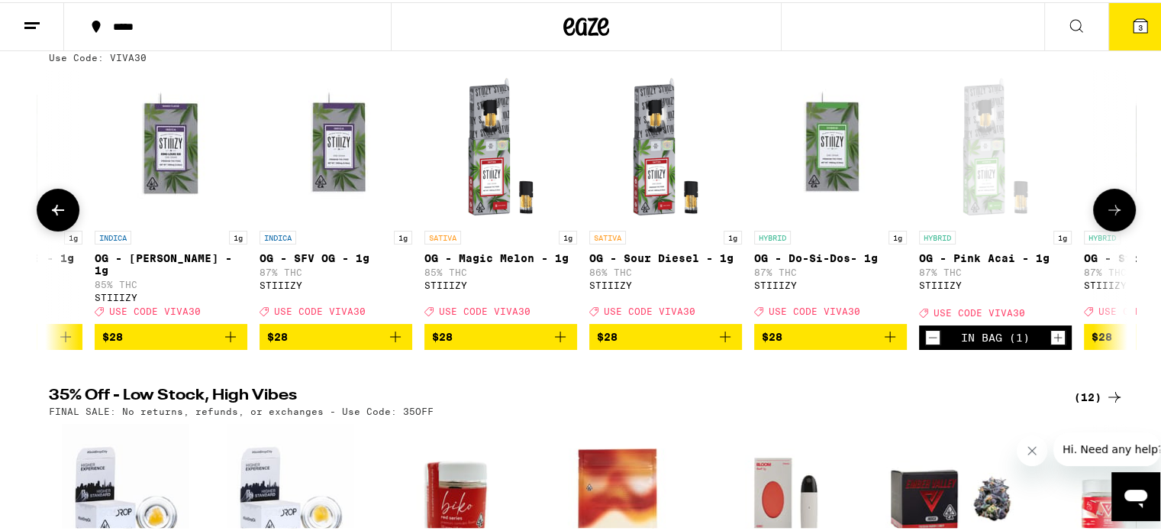
click at [1111, 209] on icon at bounding box center [1114, 207] width 18 height 18
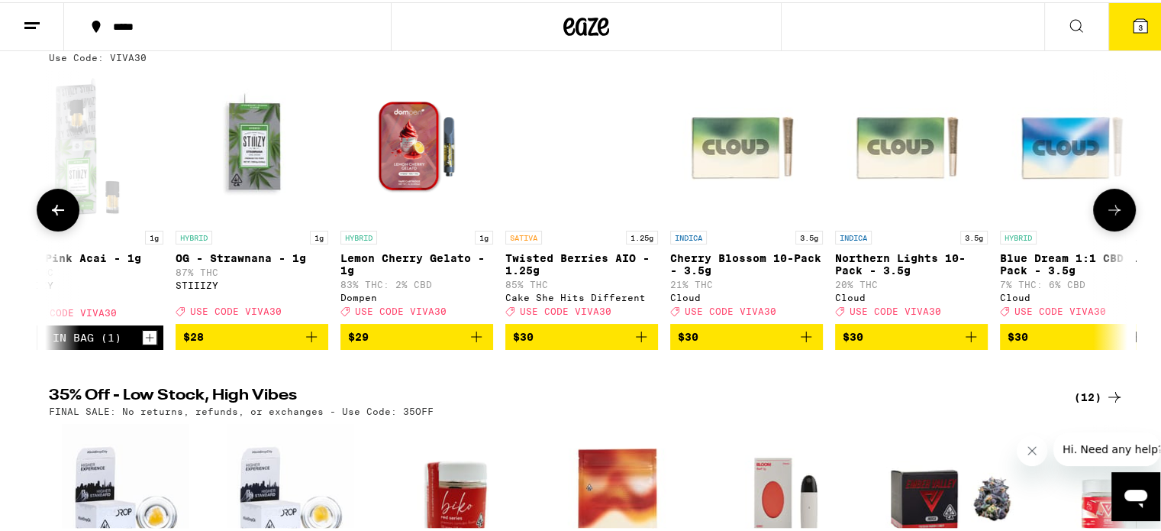
click at [1111, 209] on icon at bounding box center [1114, 207] width 18 height 18
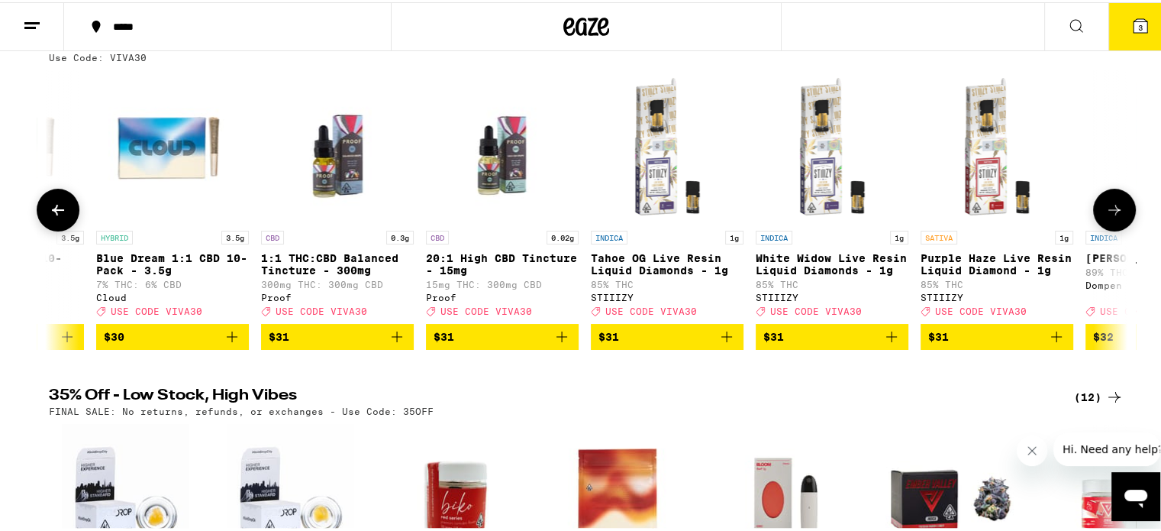
click at [1111, 209] on icon at bounding box center [1114, 207] width 18 height 18
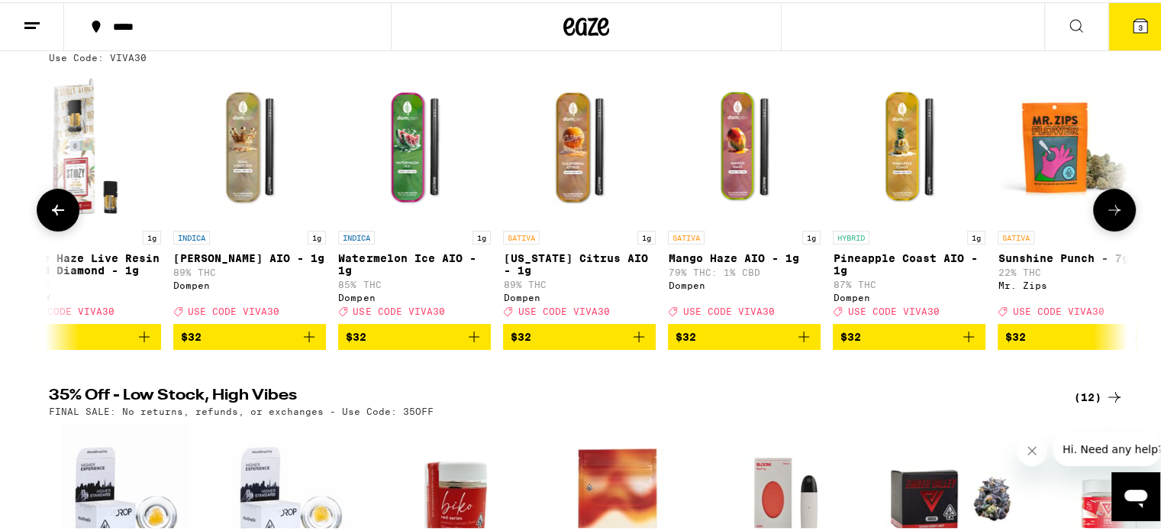
scroll to position [0, 19995]
click at [1124, 206] on button at bounding box center [1114, 207] width 43 height 43
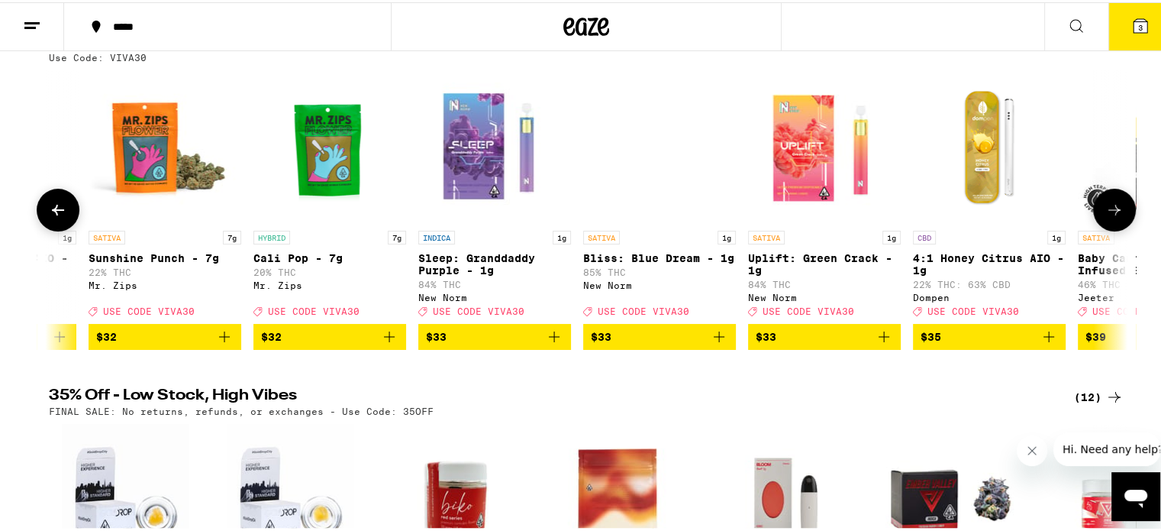
click at [1116, 208] on icon at bounding box center [1114, 207] width 18 height 18
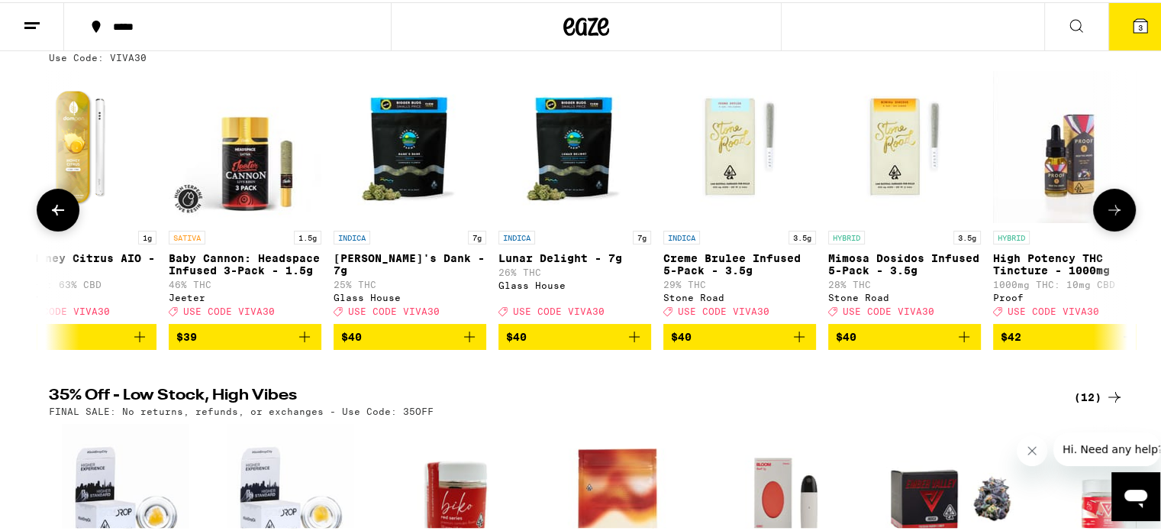
click at [1116, 208] on icon at bounding box center [1114, 207] width 18 height 18
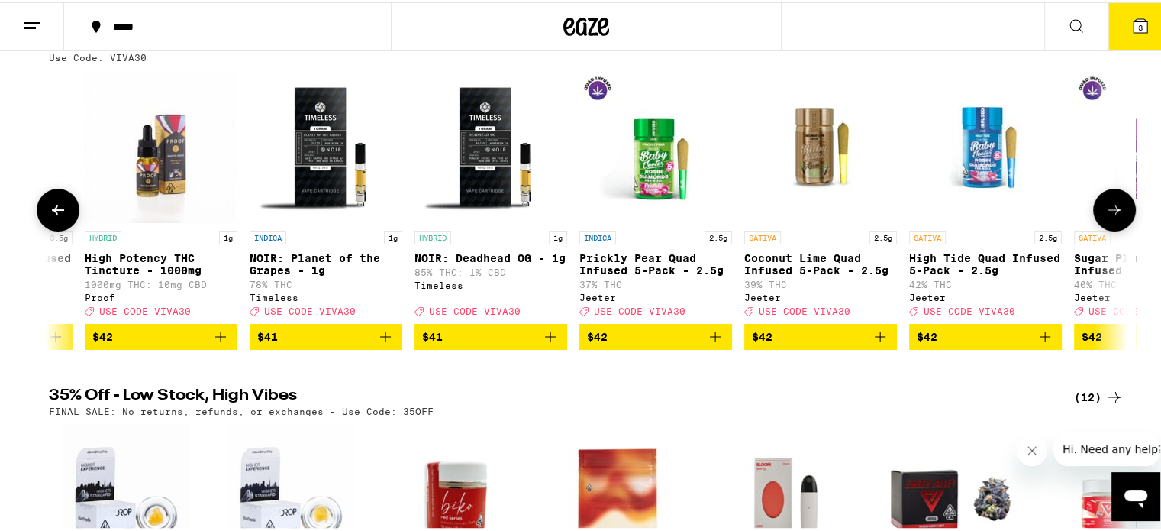
click at [1116, 208] on icon at bounding box center [1114, 207] width 18 height 18
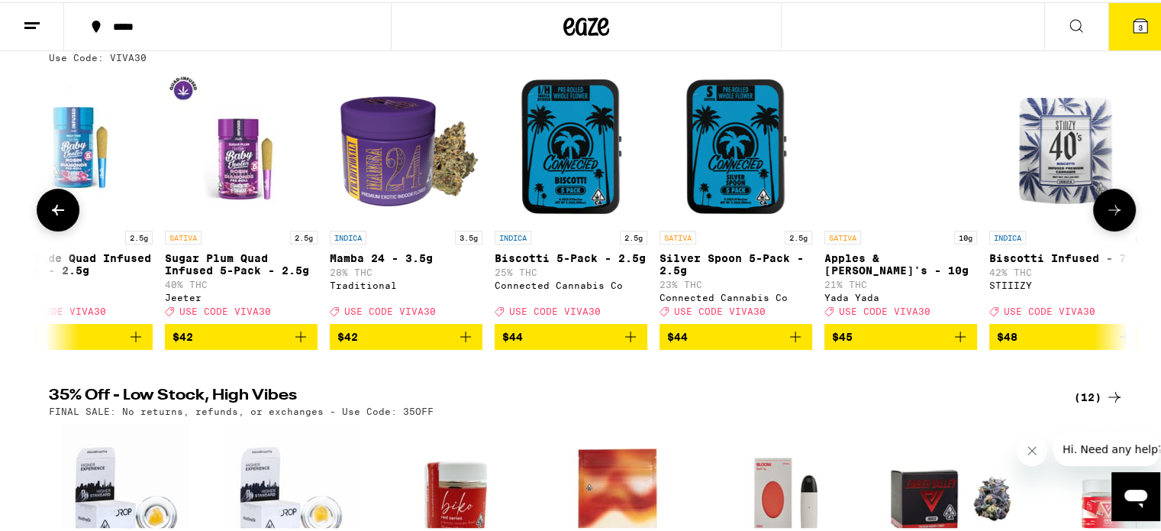
click at [1116, 208] on icon at bounding box center [1114, 207] width 18 height 18
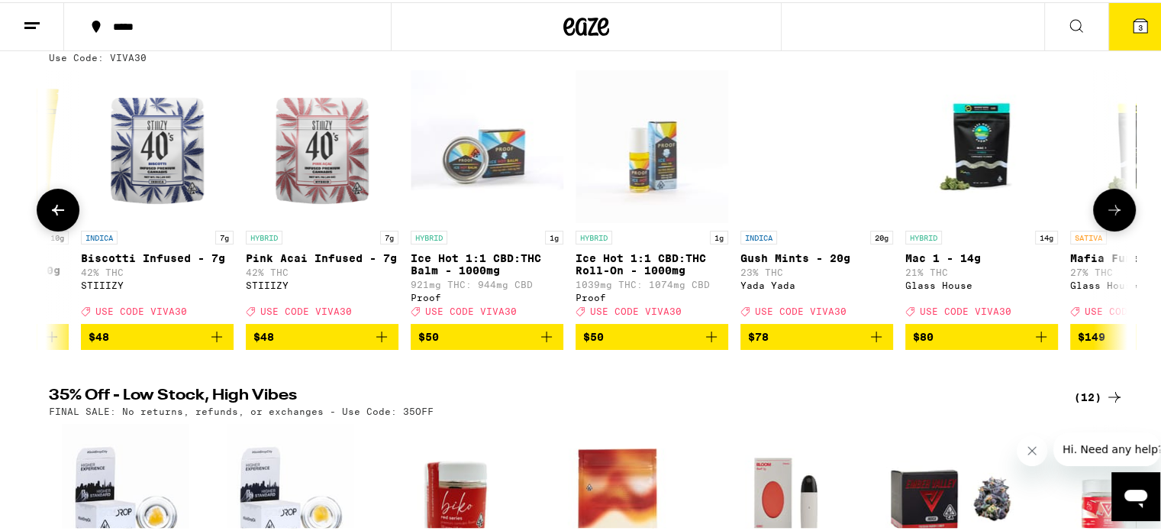
click at [1116, 208] on icon at bounding box center [1114, 207] width 18 height 18
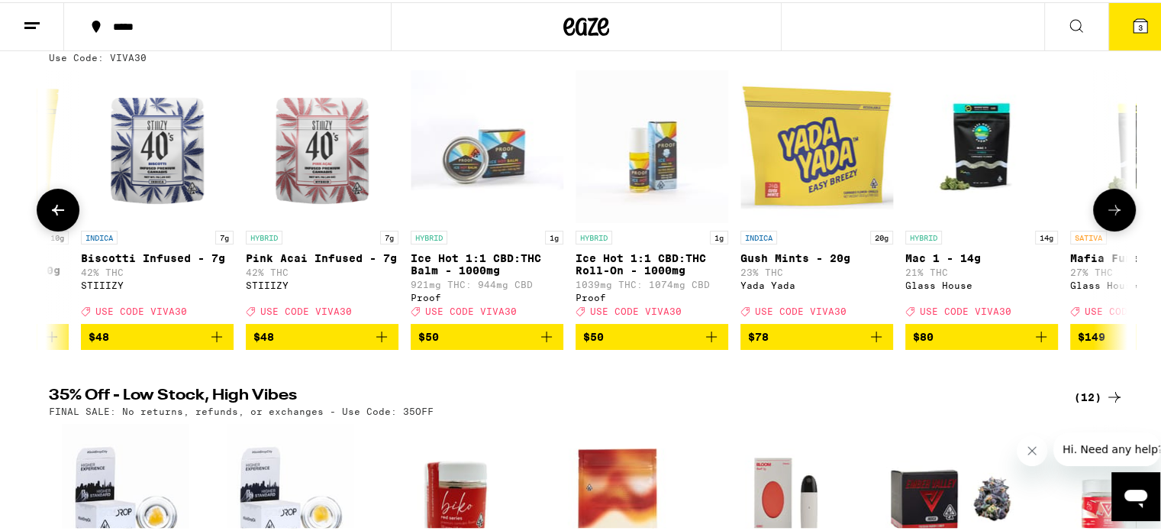
scroll to position [0, 24651]
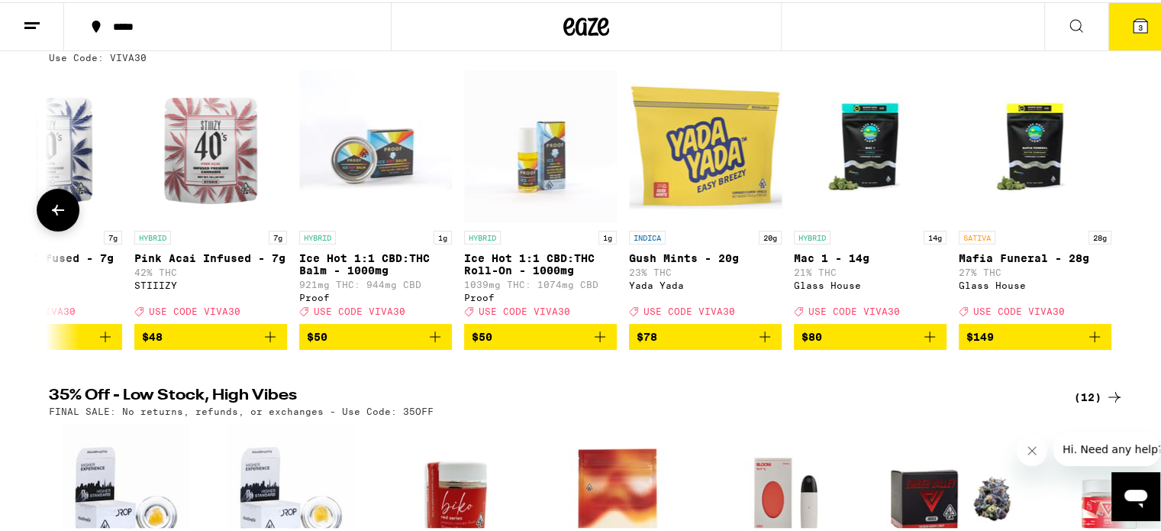
click at [56, 217] on icon at bounding box center [58, 207] width 18 height 18
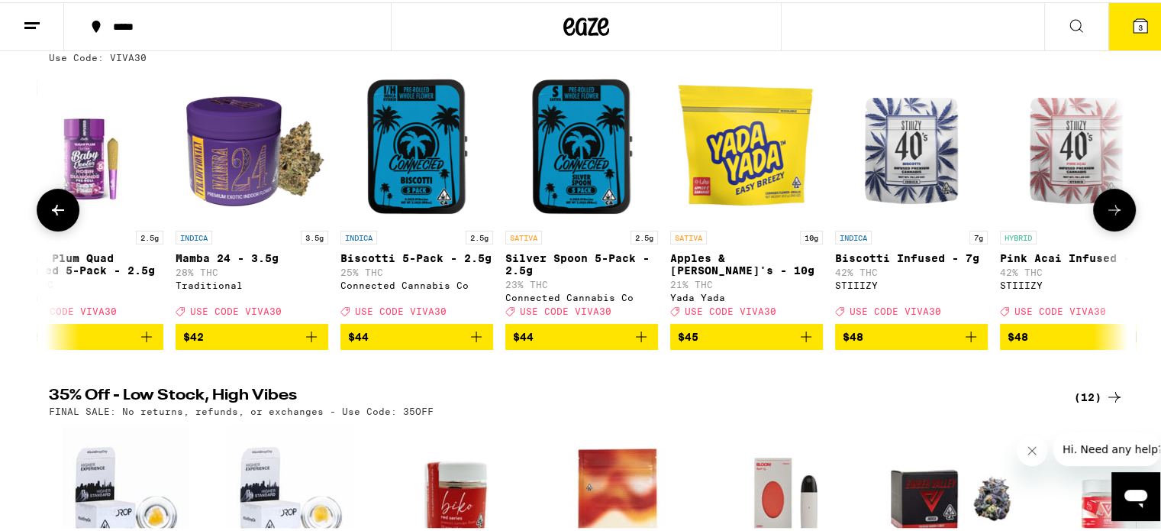
click at [56, 217] on icon at bounding box center [58, 207] width 18 height 18
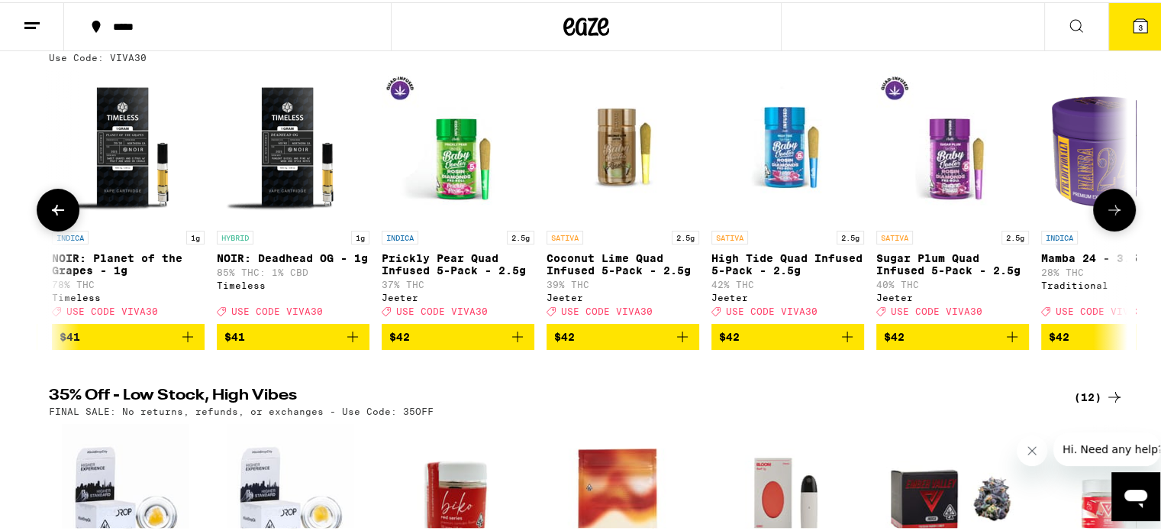
click at [56, 217] on icon at bounding box center [58, 207] width 18 height 18
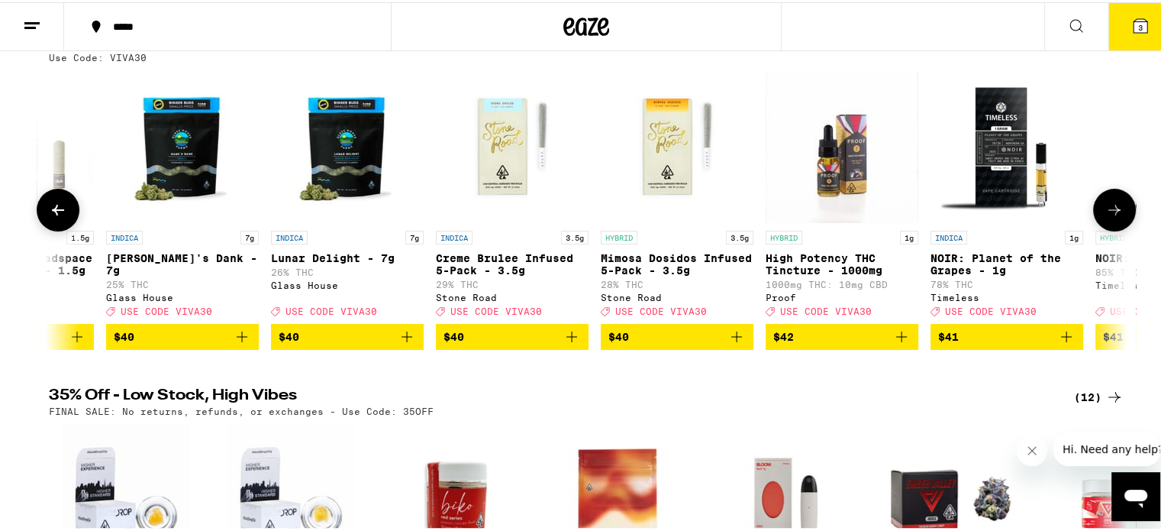
click at [56, 217] on icon at bounding box center [58, 207] width 18 height 18
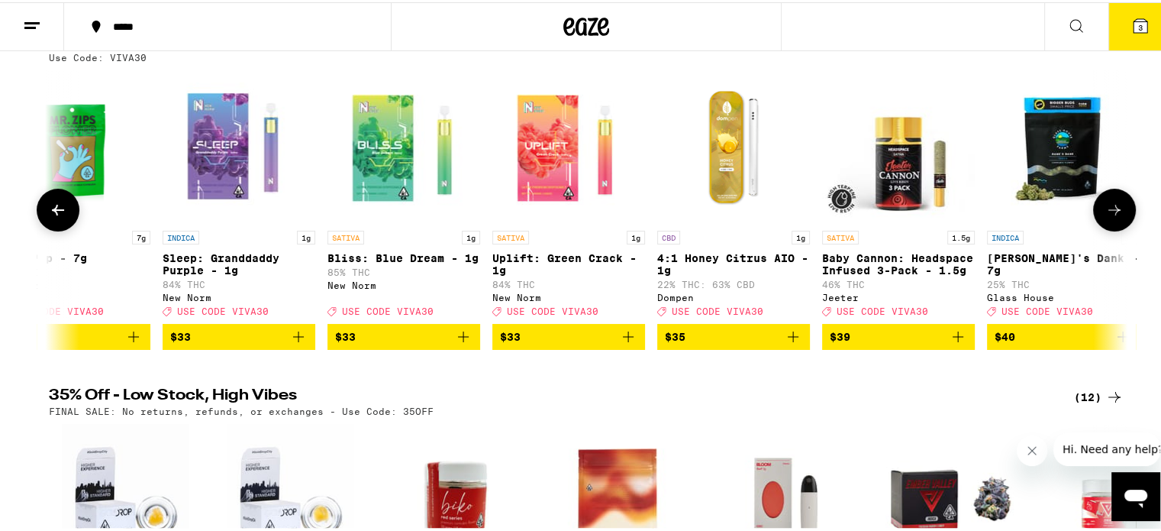
click at [56, 217] on icon at bounding box center [58, 207] width 18 height 18
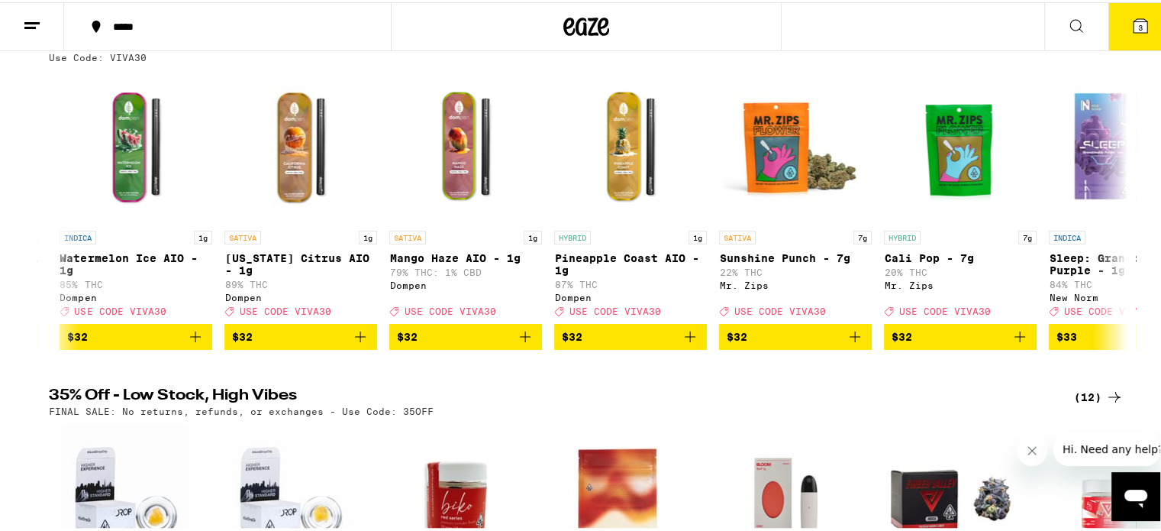
scroll to position [0, 20251]
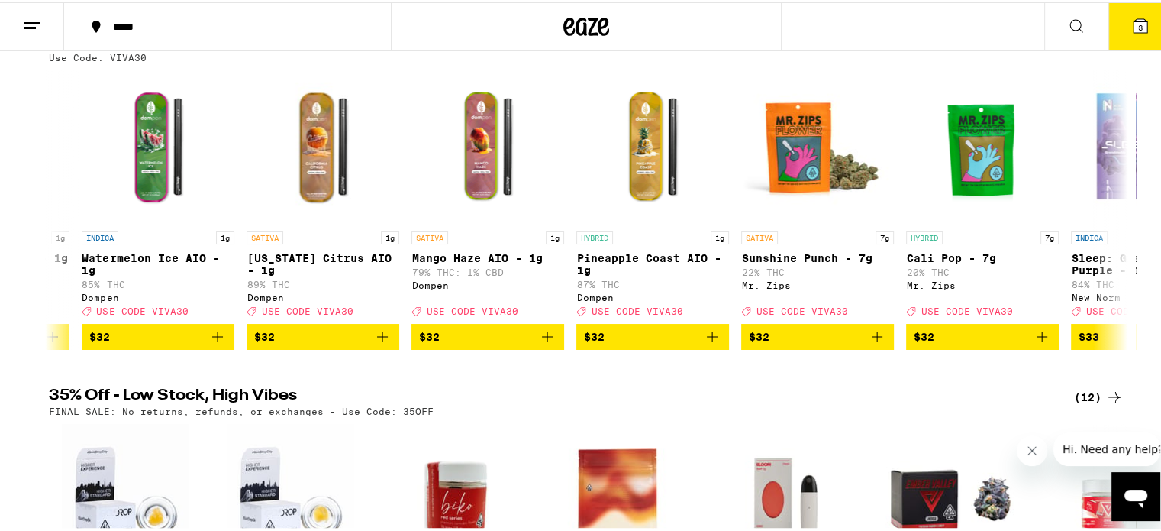
click at [34, 34] on button at bounding box center [32, 25] width 64 height 48
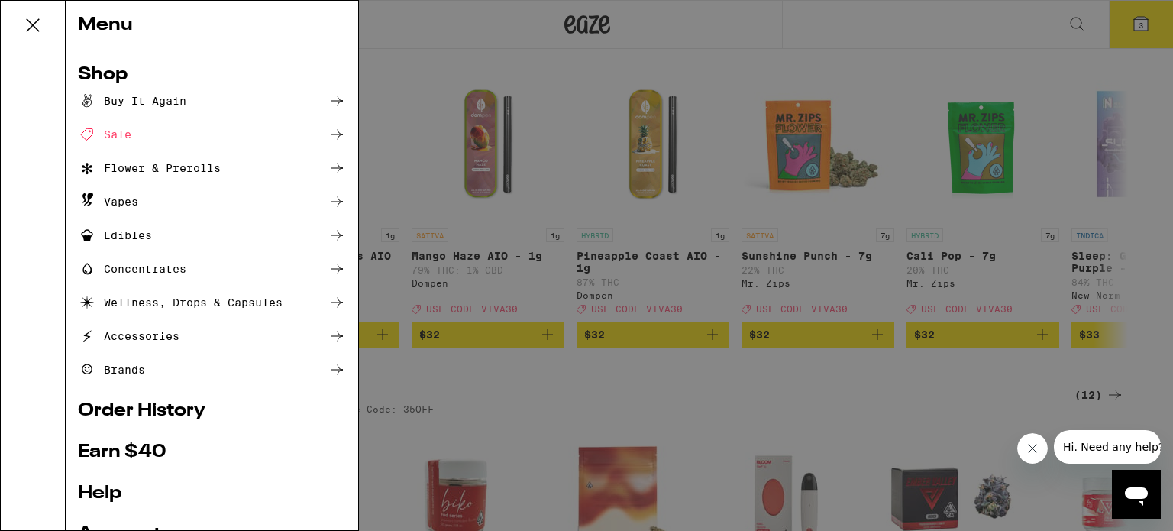
click at [161, 94] on div "Buy It Again" at bounding box center [132, 101] width 108 height 18
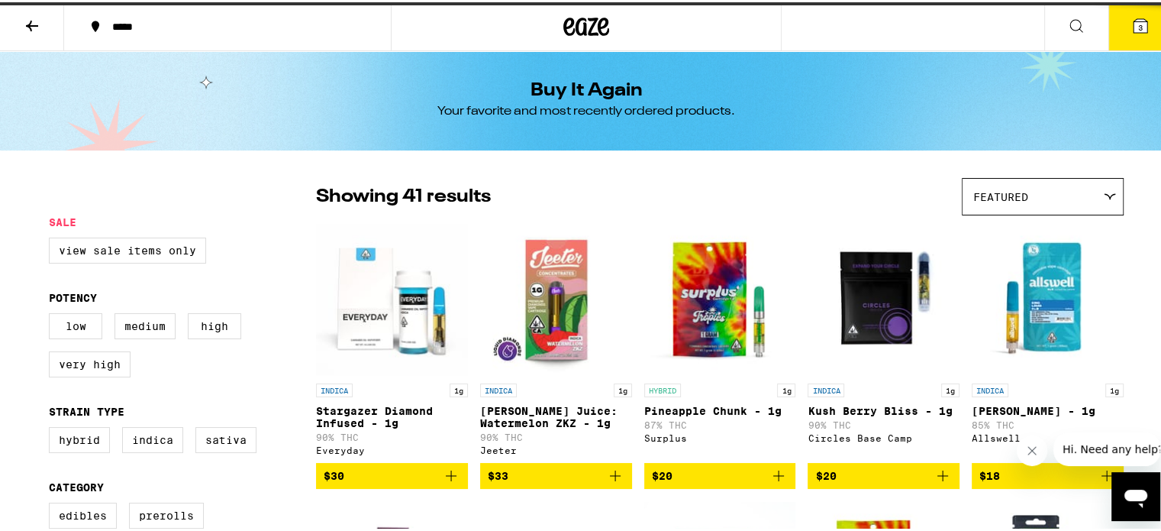
click at [53, 207] on div at bounding box center [182, 195] width 267 height 38
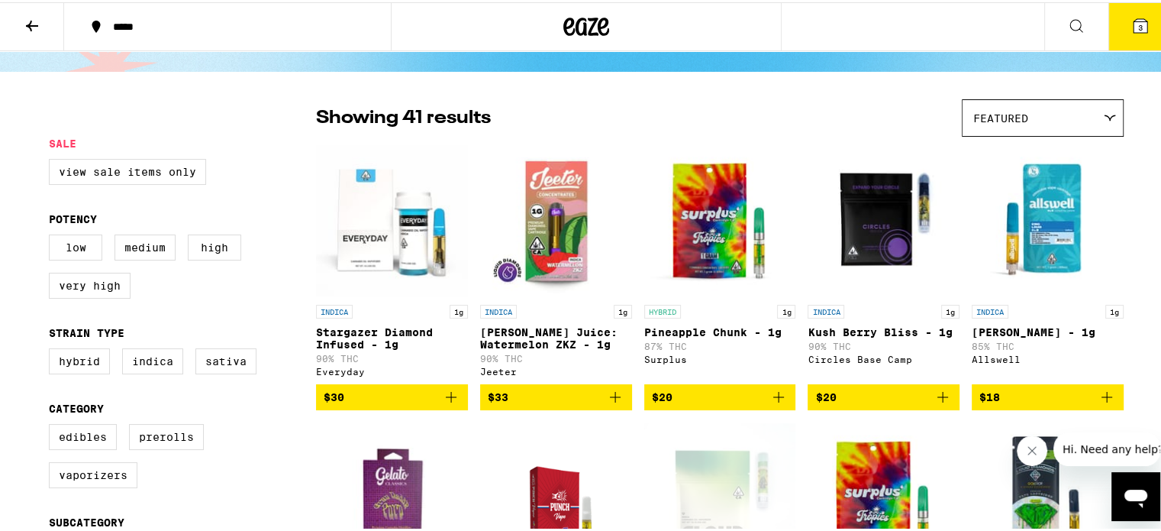
scroll to position [153, 0]
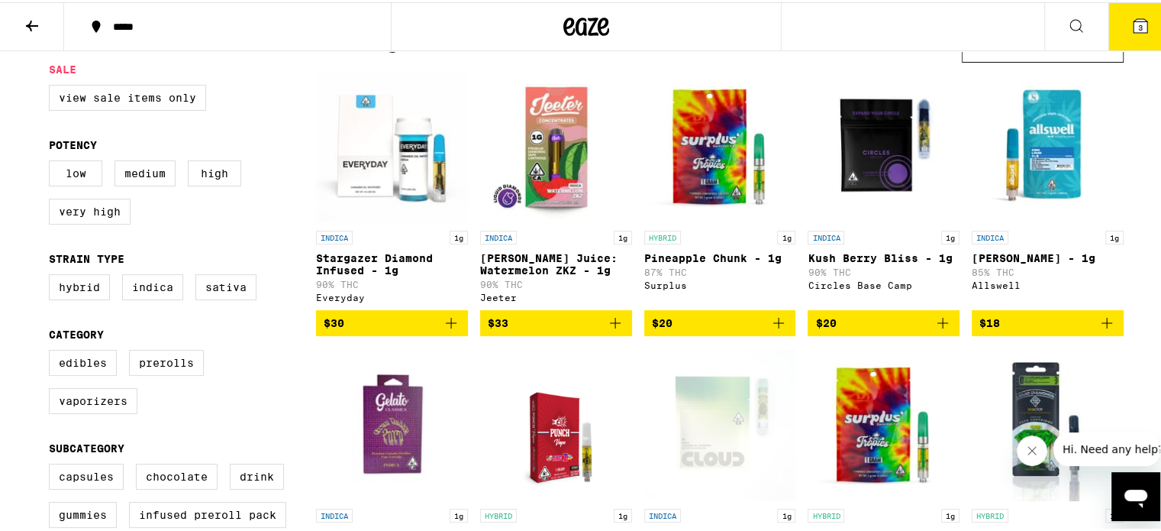
click at [778, 330] on icon "Add to bag" at bounding box center [779, 320] width 18 height 18
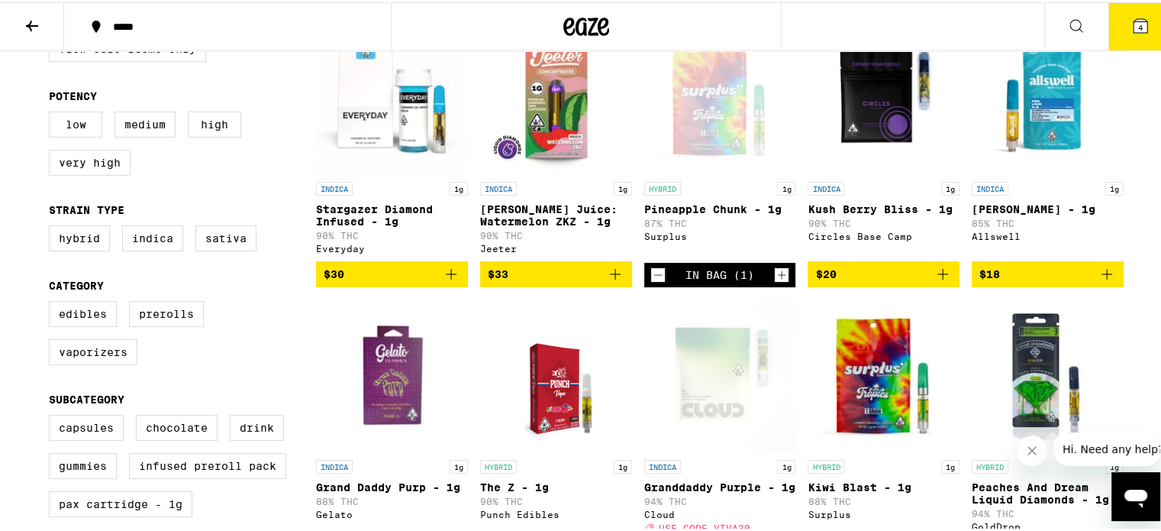
scroll to position [229, 0]
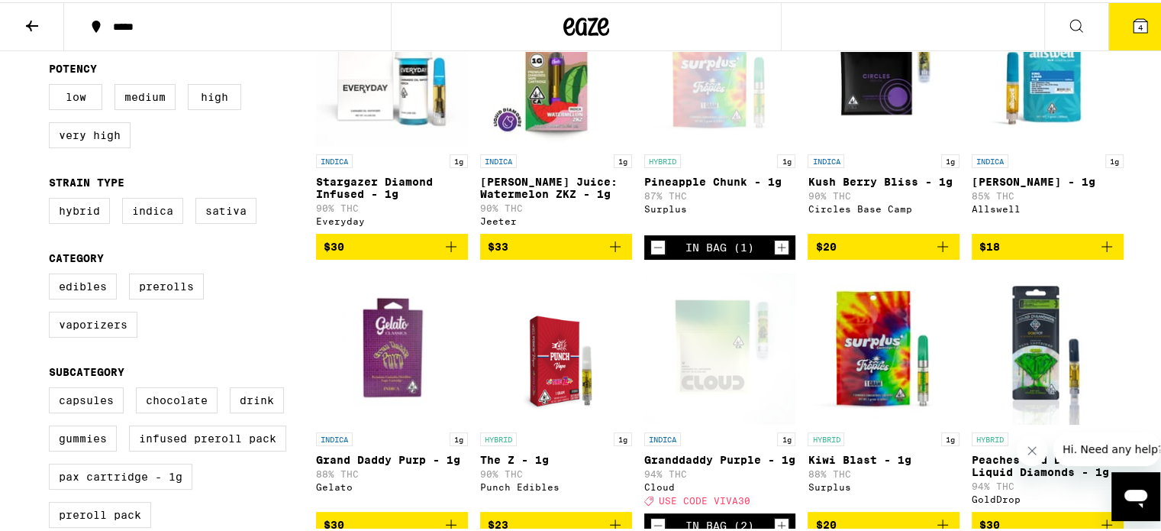
click at [1109, 253] on icon "Add to bag" at bounding box center [1107, 244] width 18 height 18
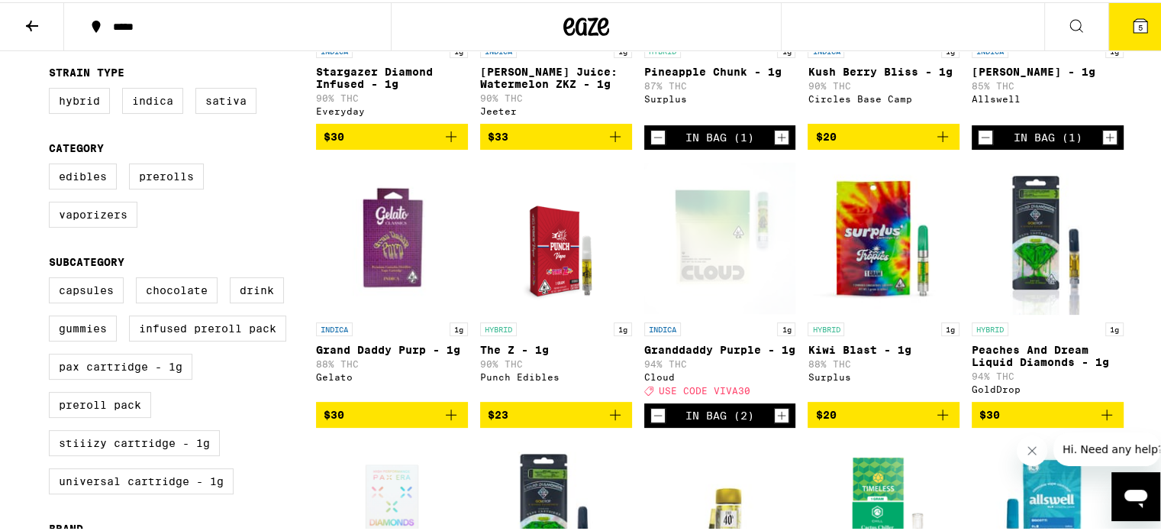
scroll to position [458, 0]
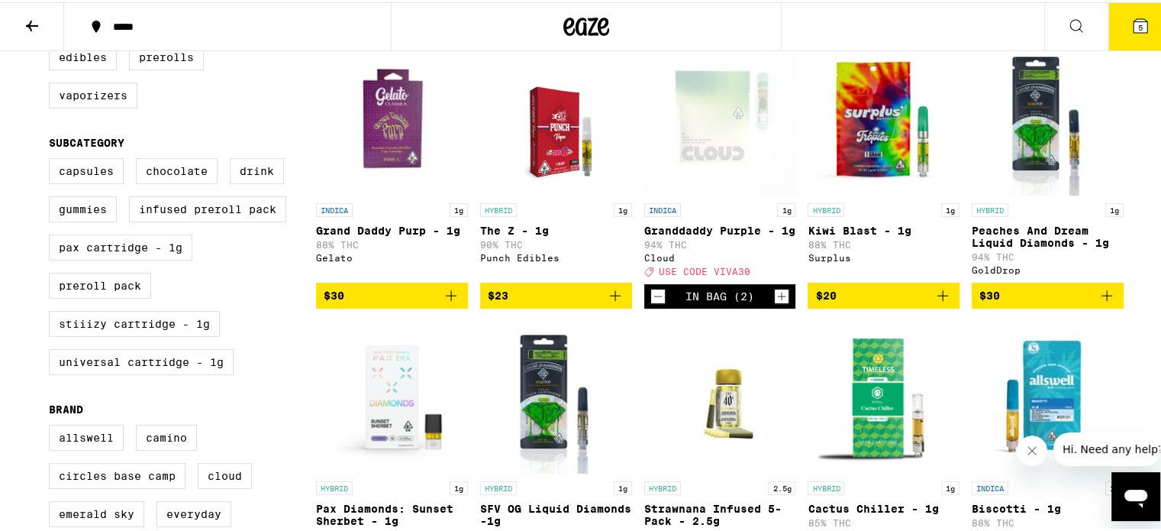
click at [606, 302] on icon "Add to bag" at bounding box center [615, 293] width 18 height 18
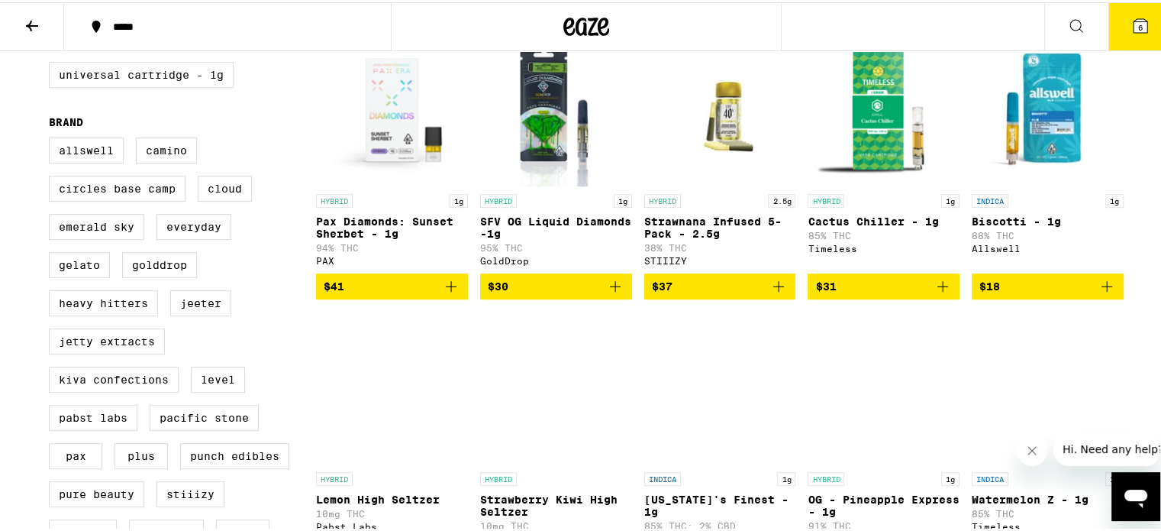
scroll to position [763, 0]
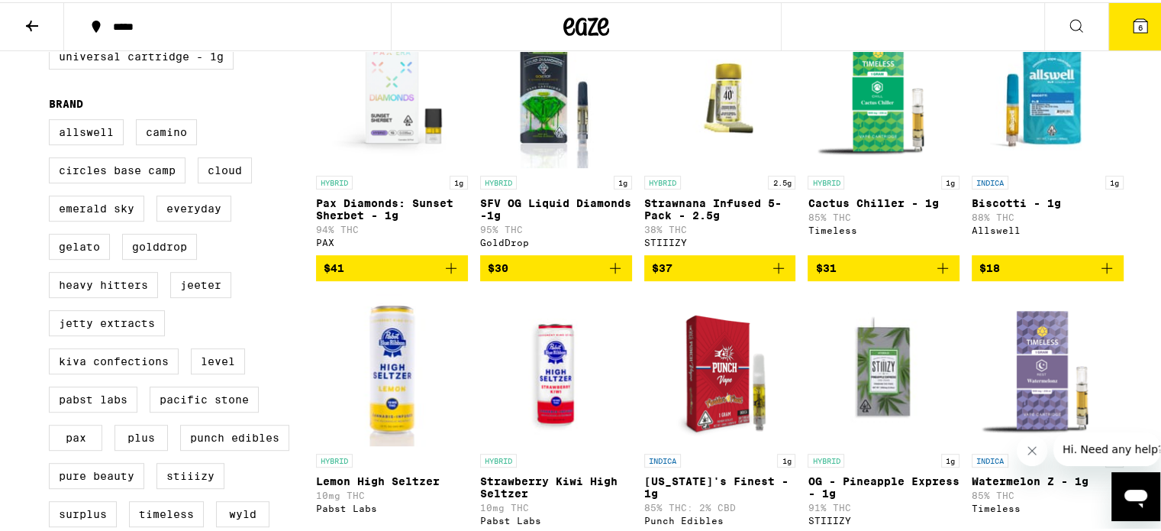
click at [1099, 275] on icon "Add to bag" at bounding box center [1107, 266] width 18 height 18
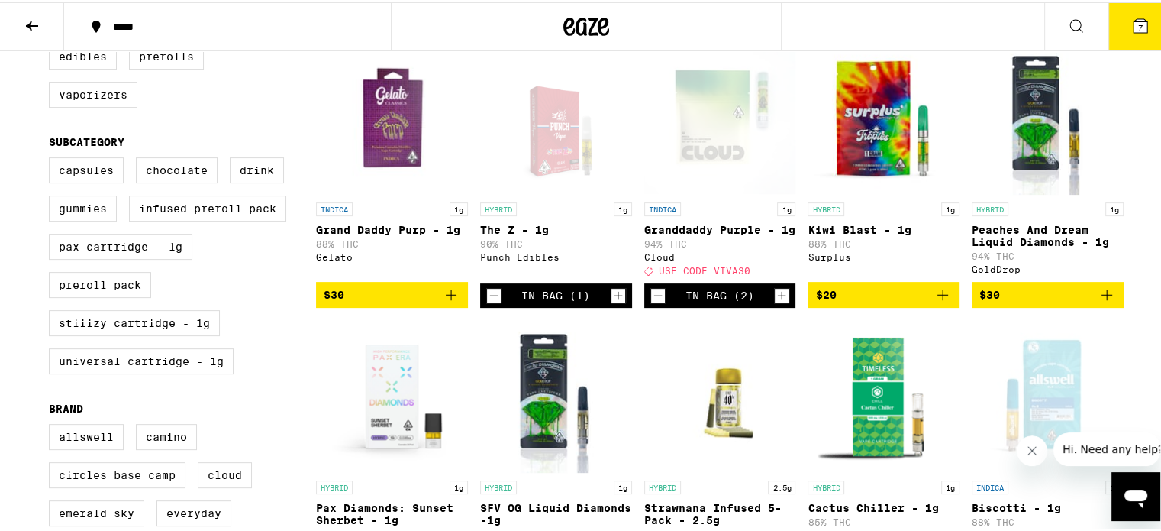
scroll to position [458, 0]
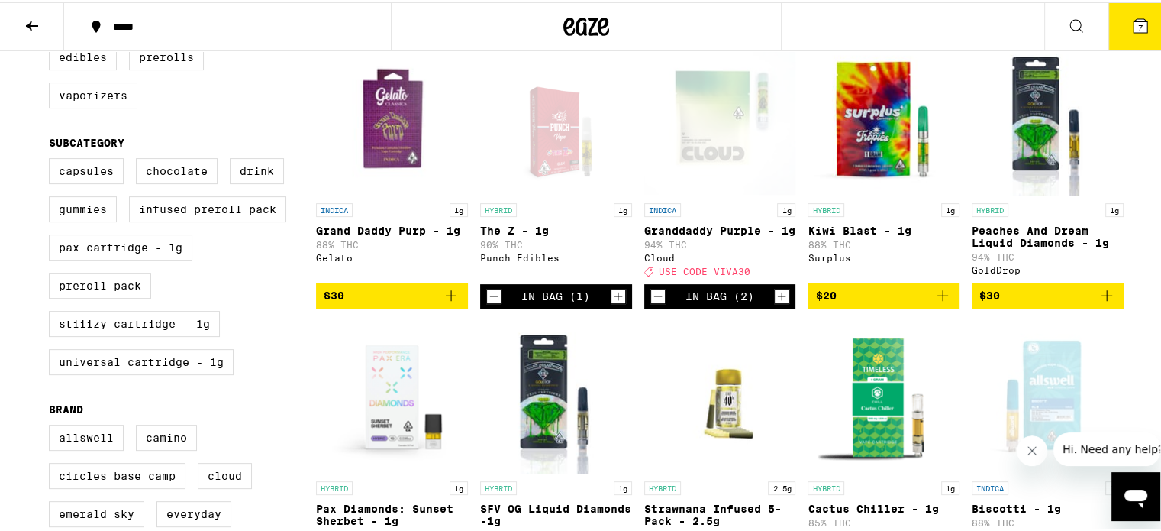
click at [1138, 30] on icon at bounding box center [1140, 24] width 18 height 18
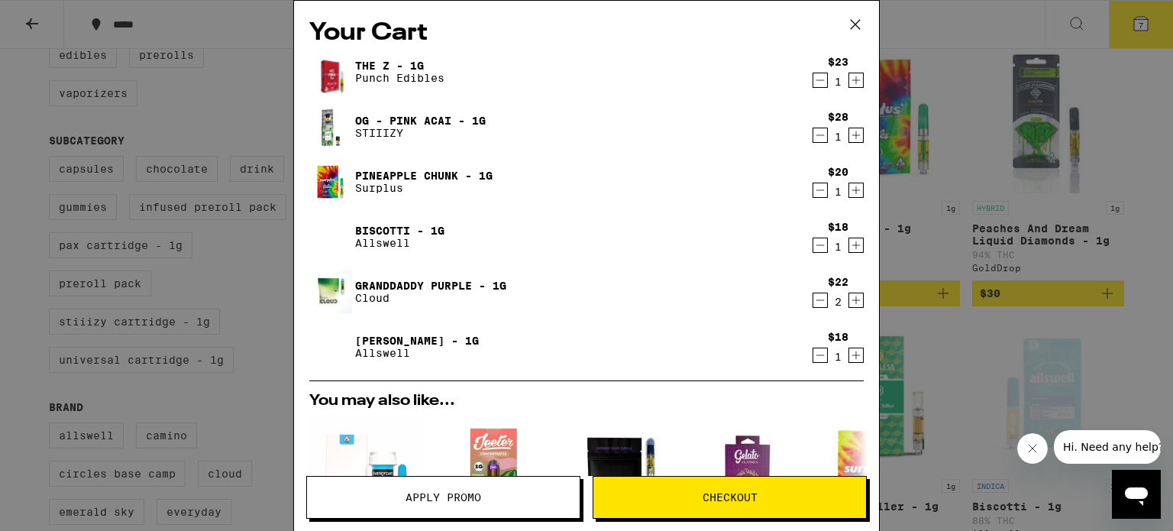
click at [492, 494] on span "Apply Promo" at bounding box center [443, 497] width 273 height 11
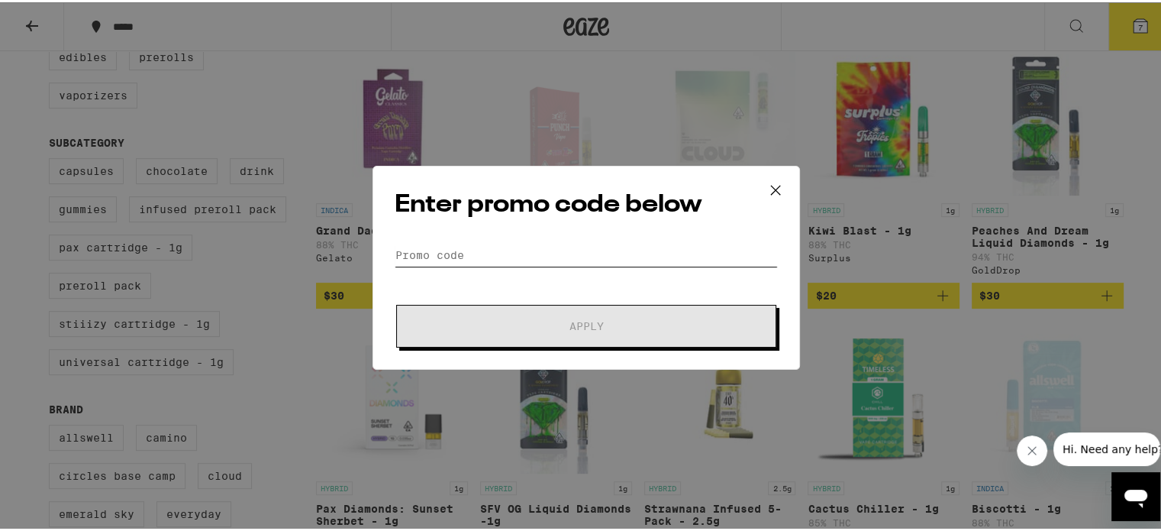
click at [458, 248] on input "Promo Code" at bounding box center [586, 252] width 383 height 23
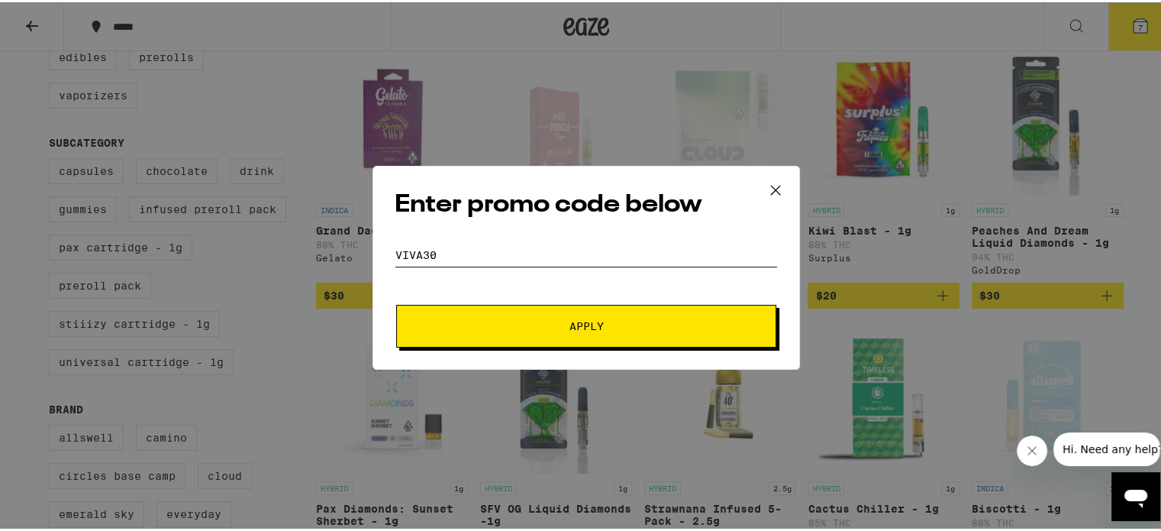
type input "viva30"
click at [570, 333] on button "Apply" at bounding box center [586, 323] width 380 height 43
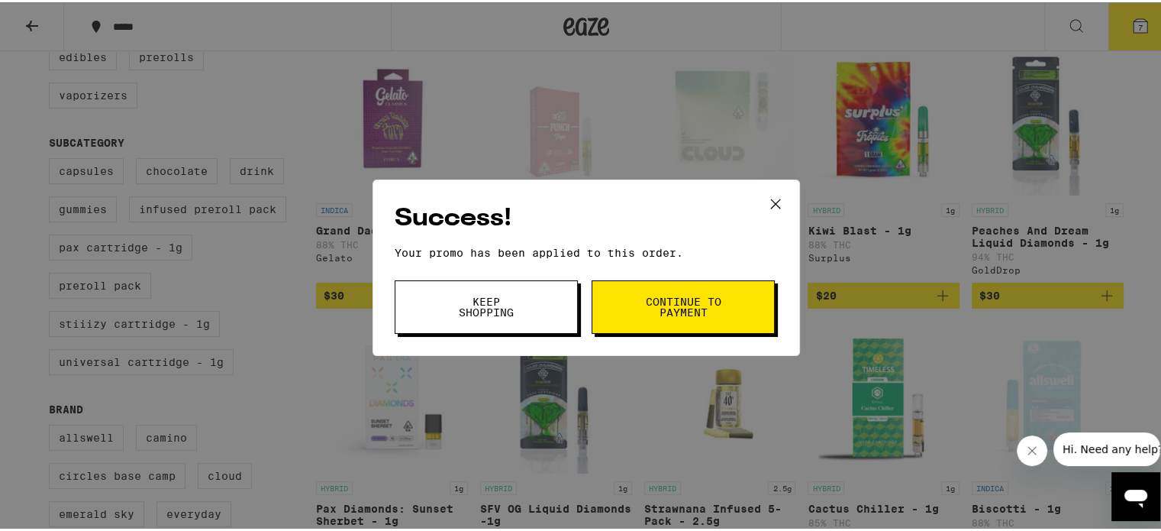
click at [650, 297] on span "Continue to payment" at bounding box center [683, 304] width 78 height 21
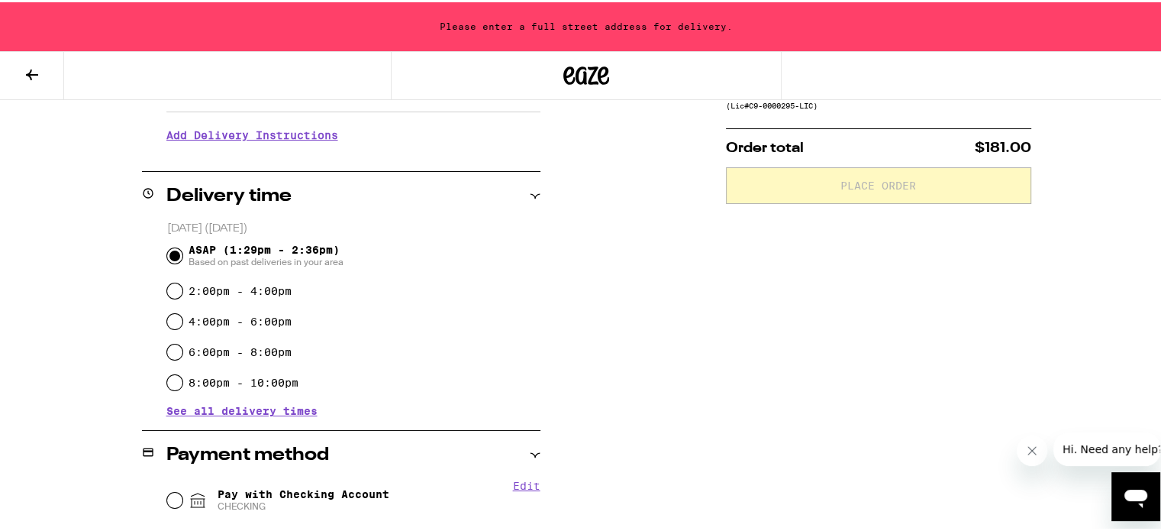
scroll to position [305, 0]
click at [167, 287] on input "2:00pm - 4:00pm" at bounding box center [174, 286] width 15 height 15
radio input "true"
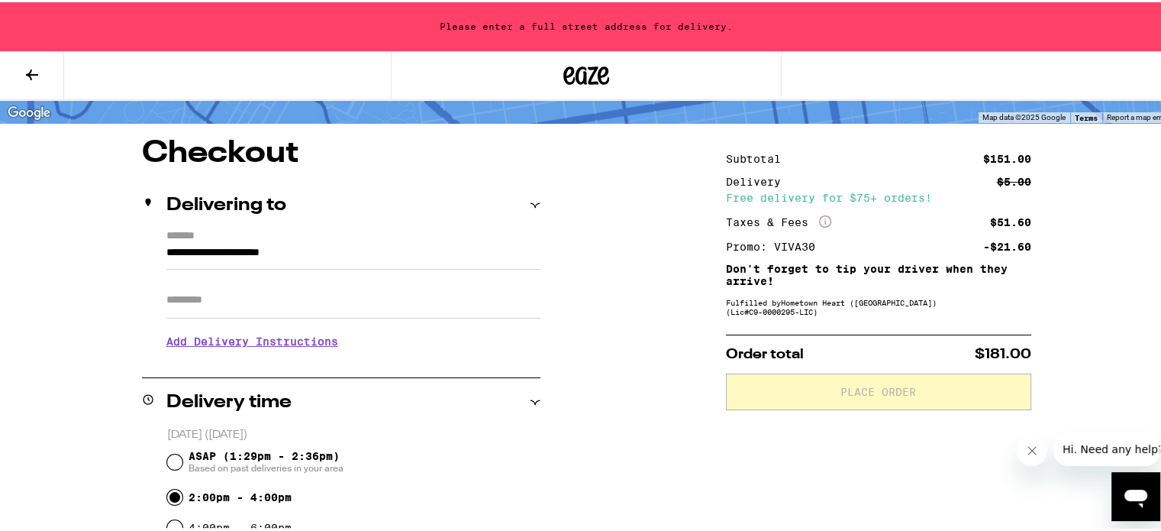
scroll to position [76, 0]
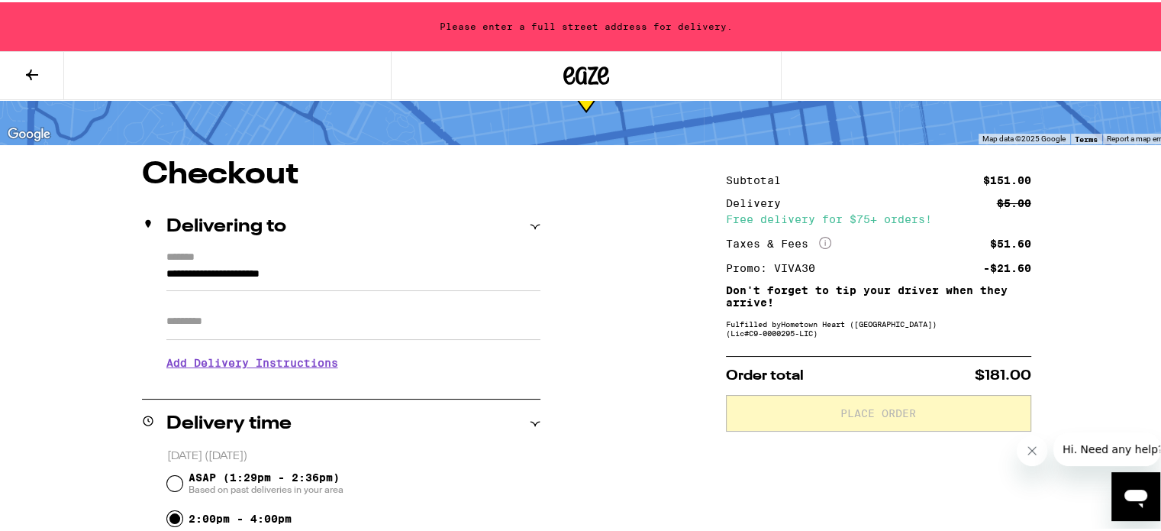
click at [266, 281] on input "**********" at bounding box center [353, 276] width 374 height 26
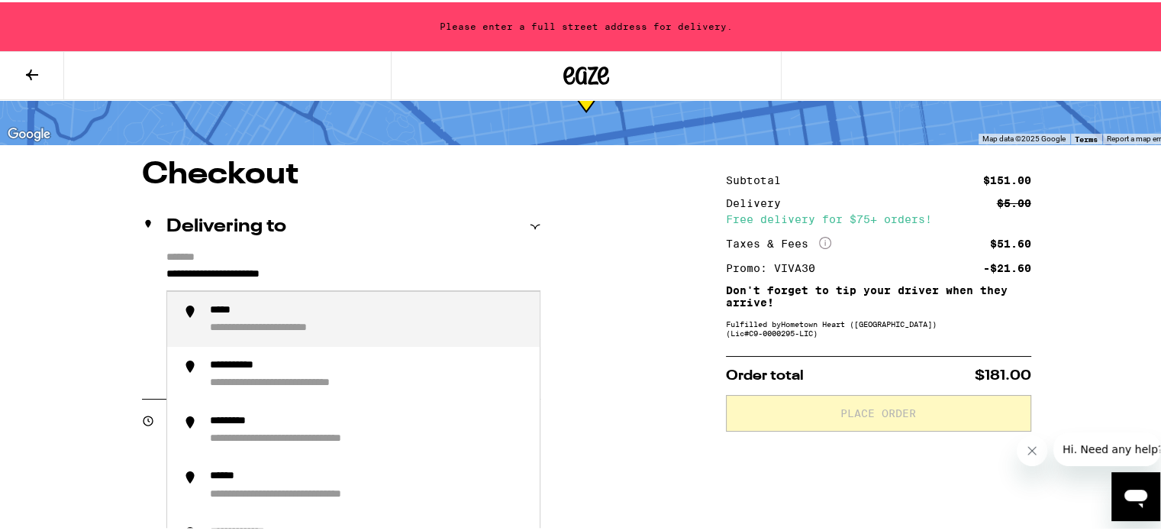
click at [255, 276] on input "**********" at bounding box center [353, 276] width 374 height 26
drag, startPoint x: 341, startPoint y: 270, endPoint x: 106, endPoint y: 266, distance: 235.2
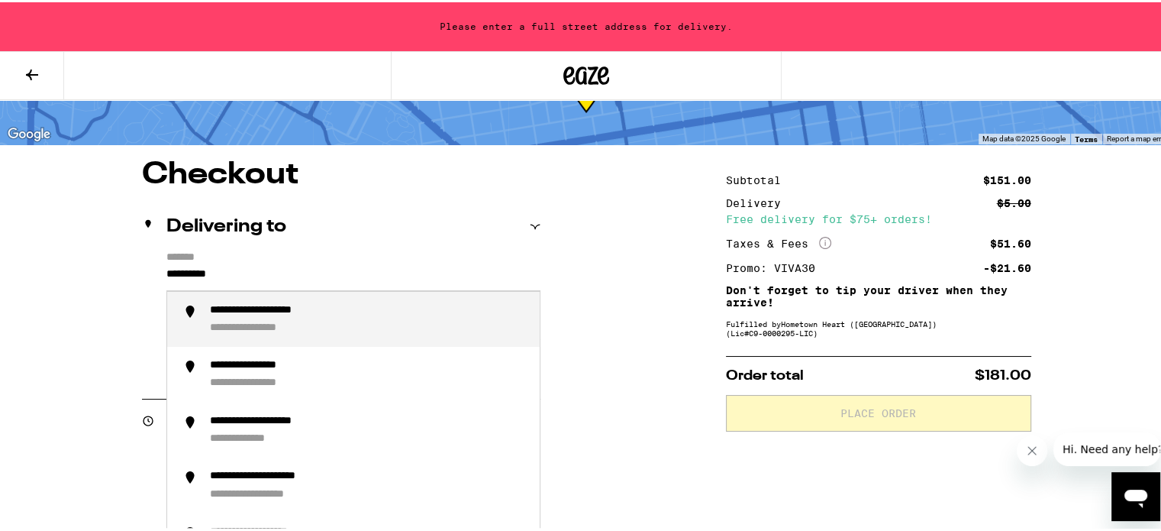
click at [315, 311] on div "**********" at bounding box center [282, 309] width 145 height 14
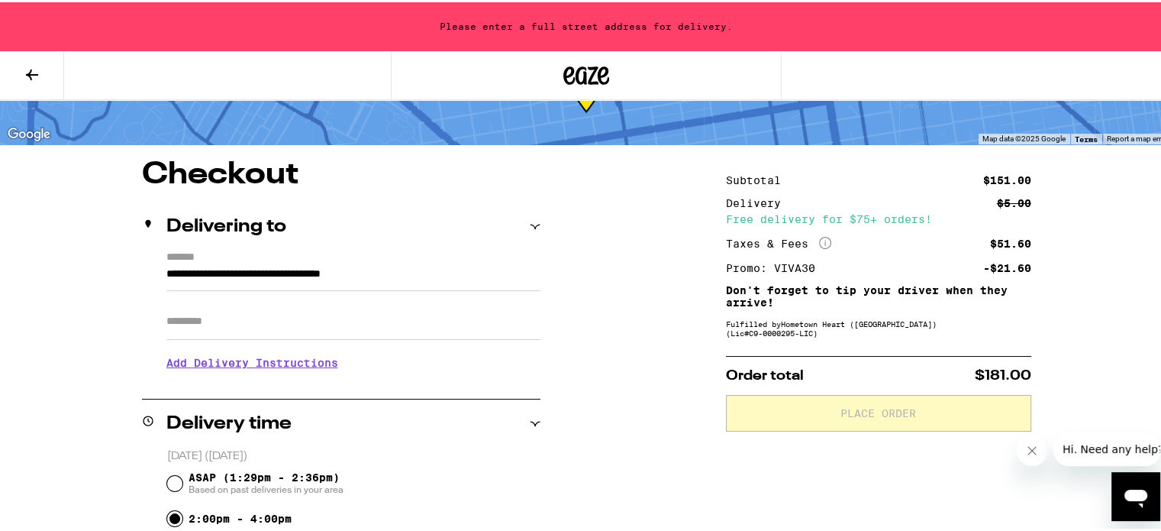
type input "**********"
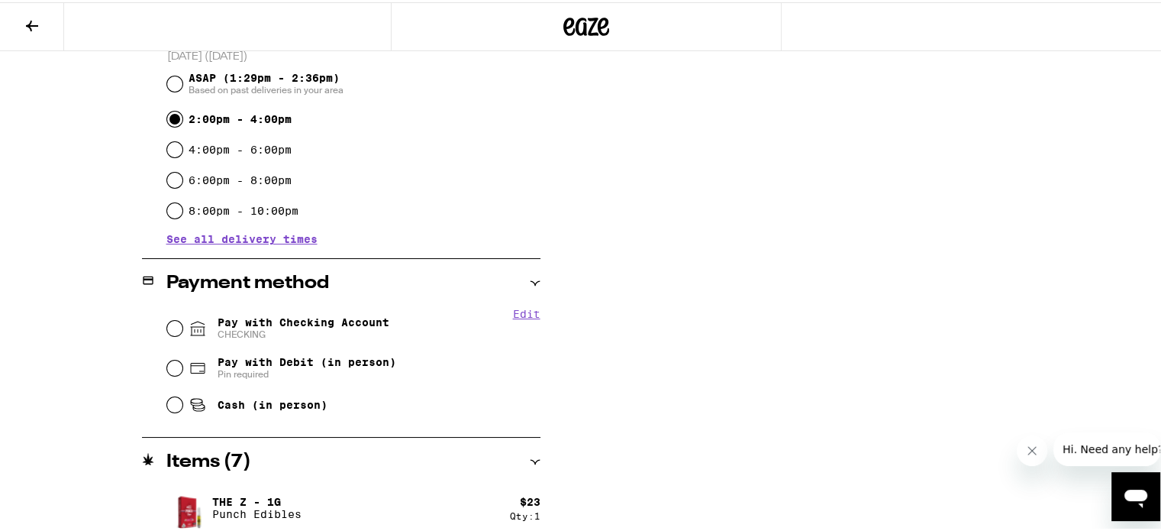
scroll to position [486, 0]
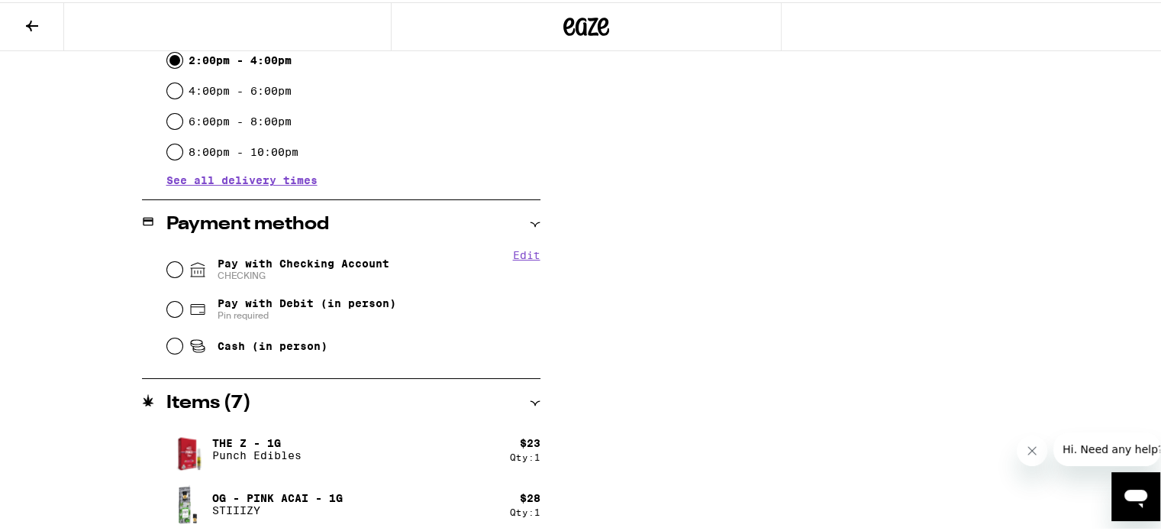
click at [177, 272] on div "Pay with Checking Account CHECKING" at bounding box center [353, 267] width 373 height 40
click at [171, 270] on input "Pay with Checking Account CHECKING" at bounding box center [174, 267] width 15 height 15
radio input "true"
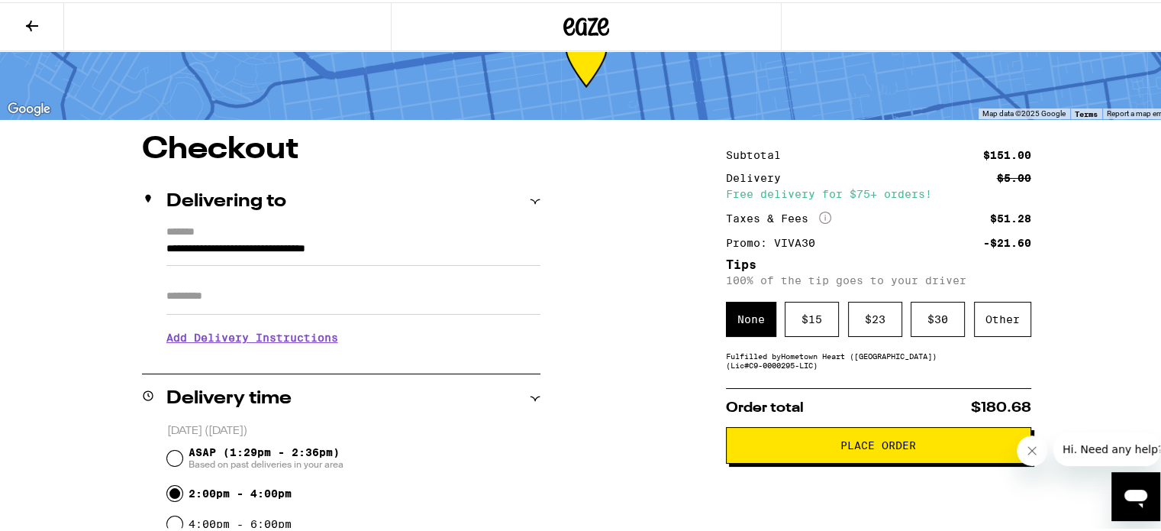
scroll to position [0, 0]
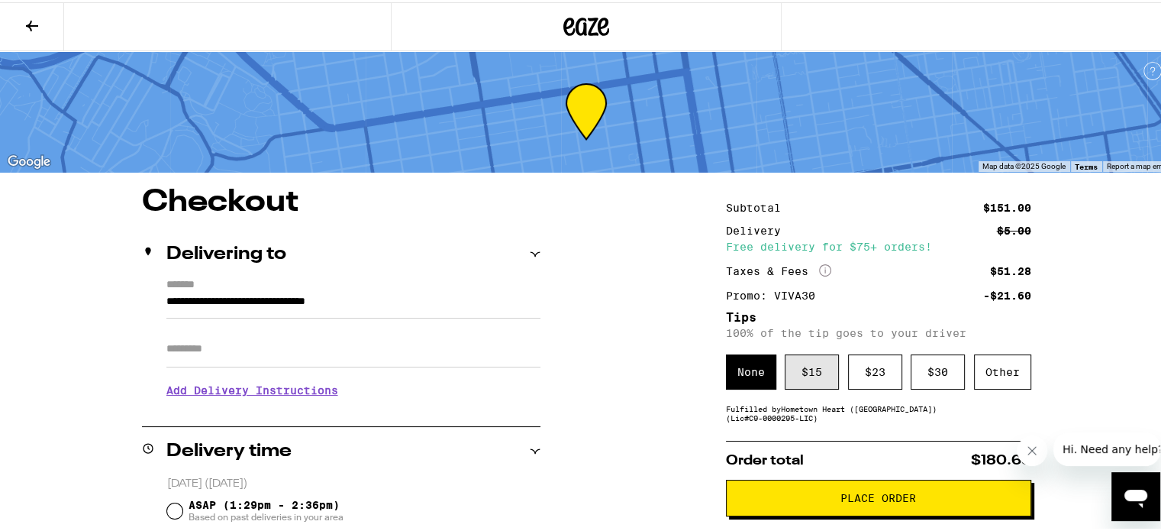
click at [803, 376] on div "$ 15" at bounding box center [812, 369] width 54 height 35
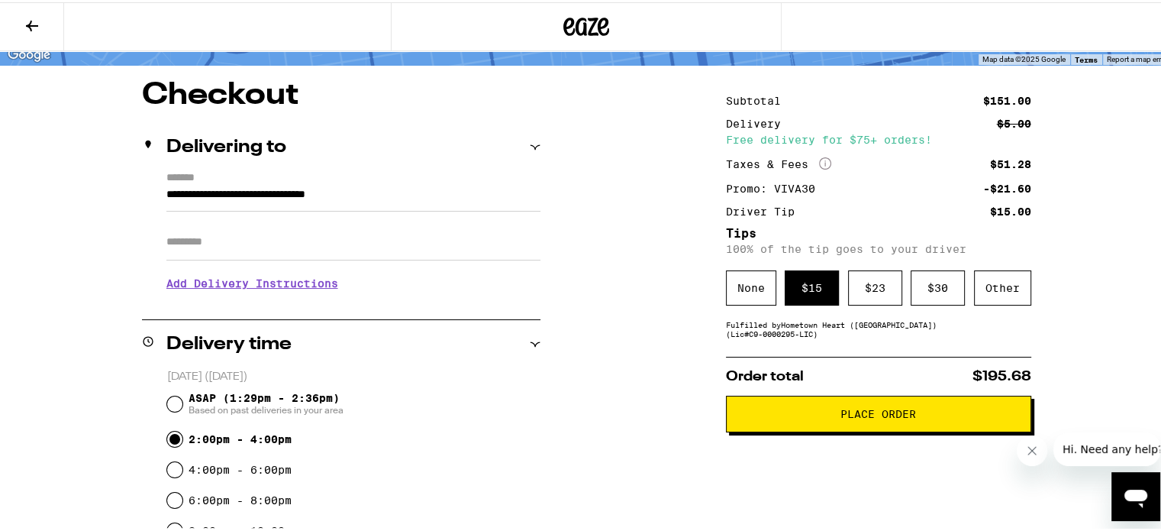
scroll to position [153, 0]
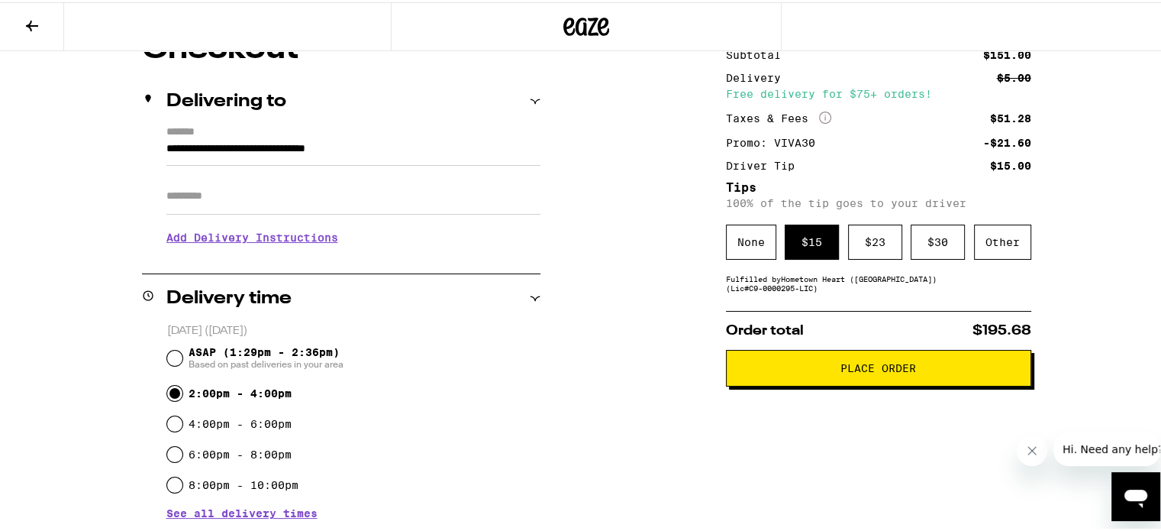
click at [871, 371] on span "Place Order" at bounding box center [879, 365] width 76 height 11
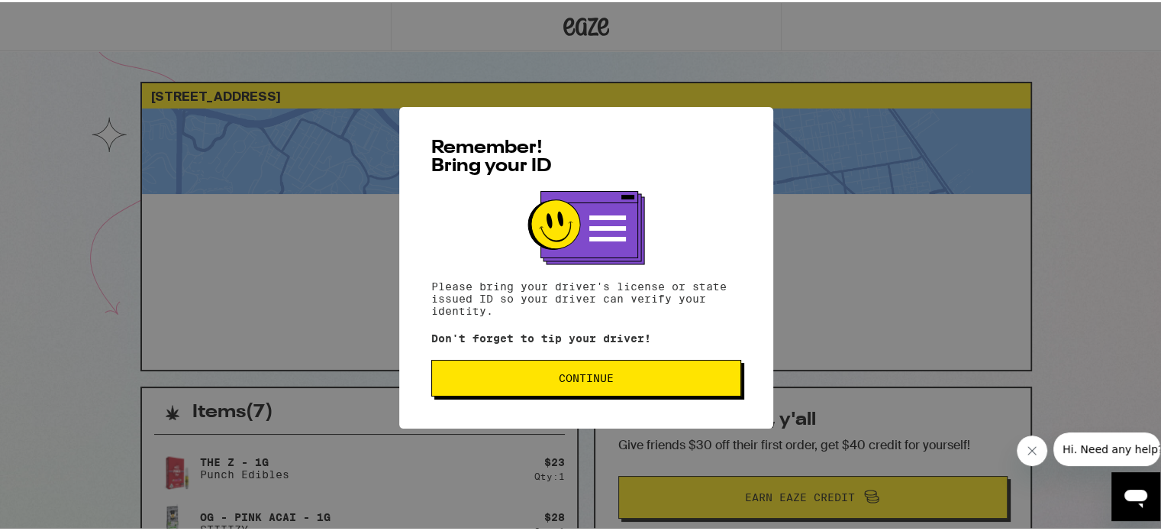
scroll to position [464, 0]
